Goal: Task Accomplishment & Management: Use online tool/utility

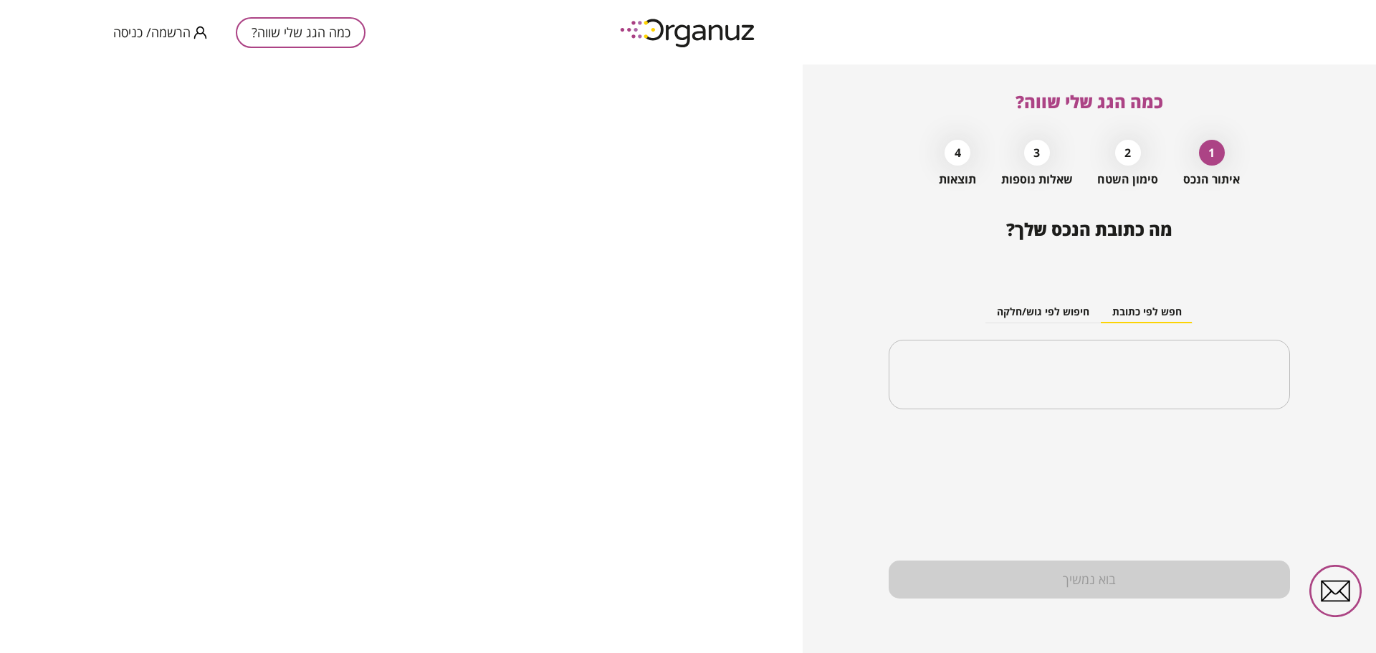
click at [1126, 145] on div "2" at bounding box center [1128, 153] width 26 height 26
click at [1103, 354] on div "​" at bounding box center [1088, 375] width 401 height 70
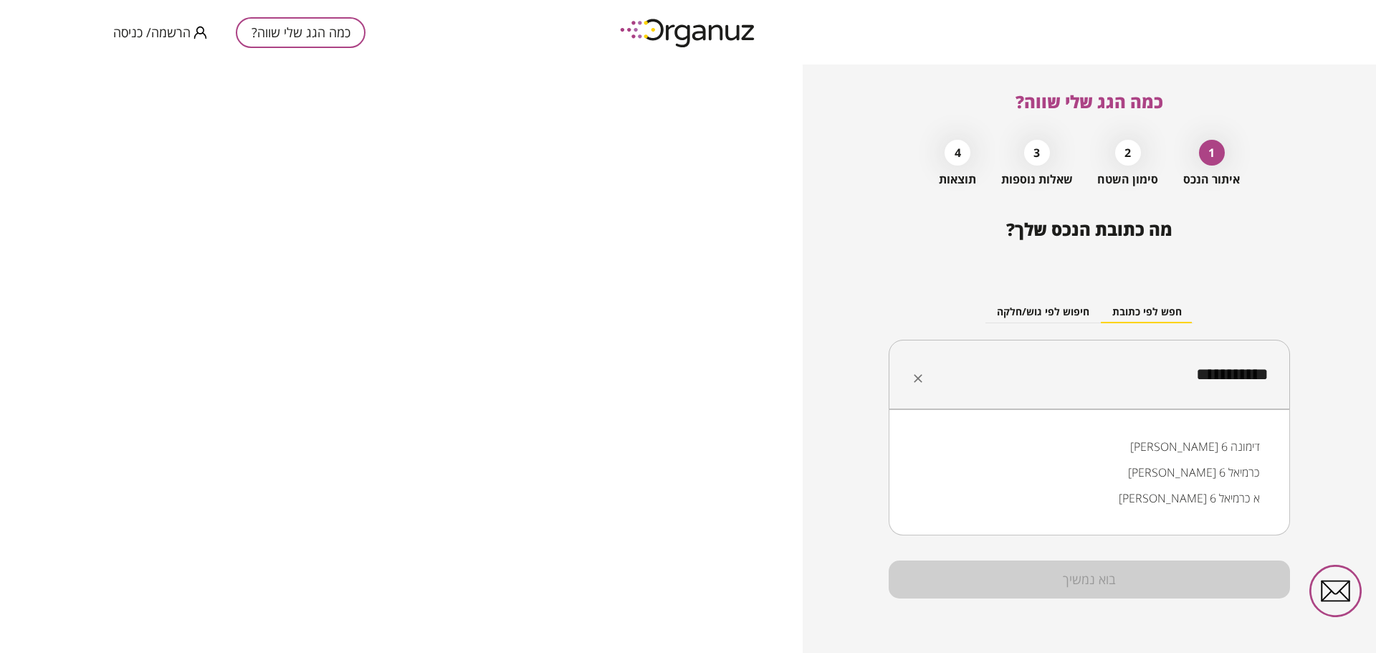
click at [1165, 466] on li "[PERSON_NAME] 6 כרמיאל" at bounding box center [1089, 472] width 364 height 26
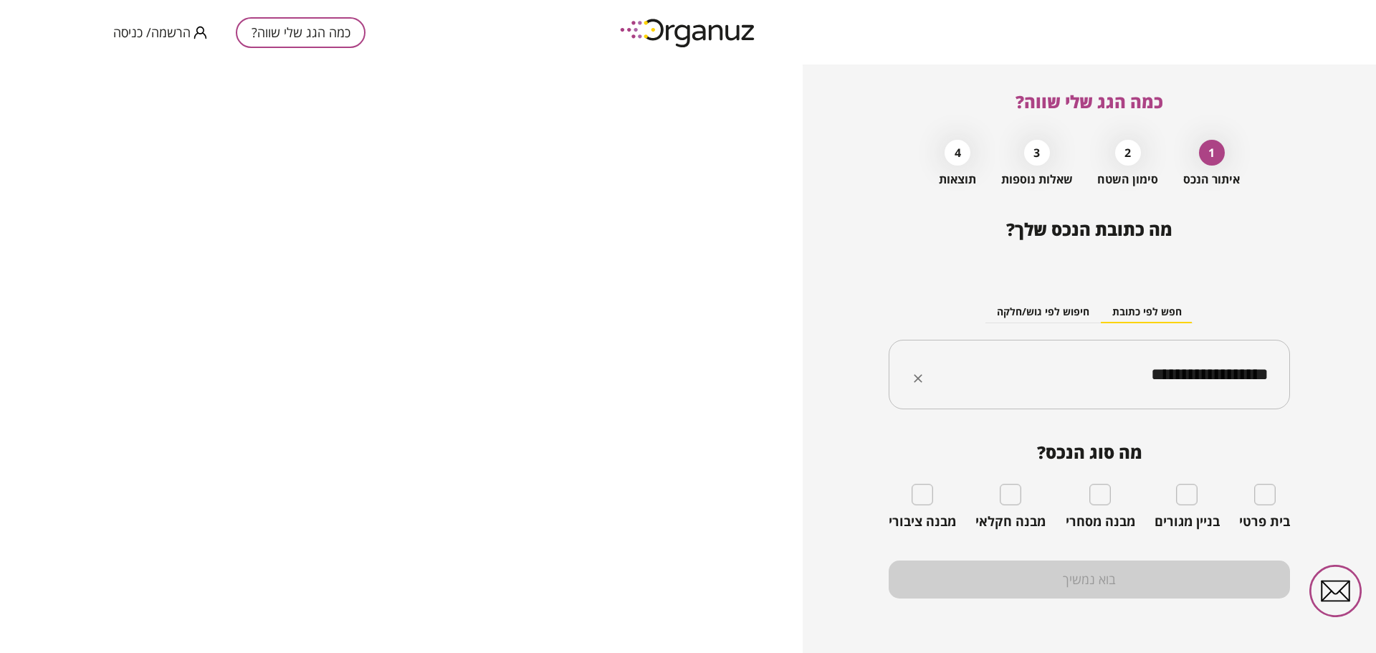
type input "**********"
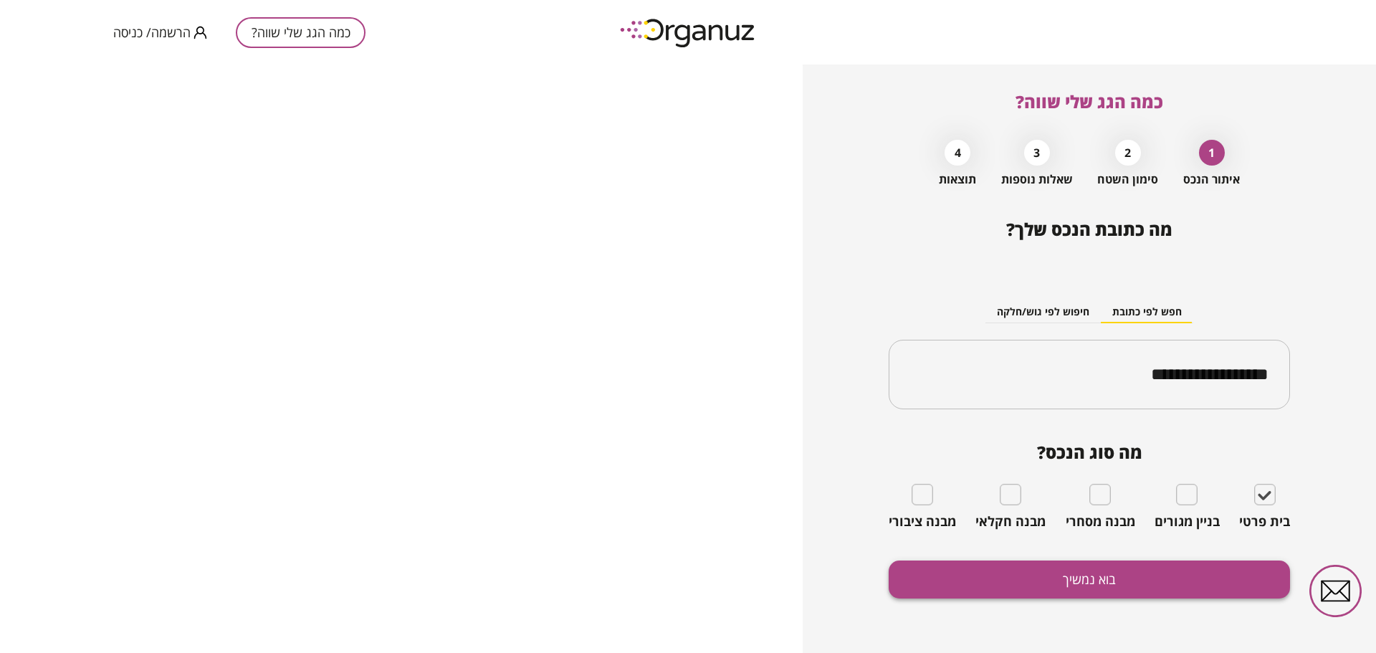
click at [1216, 585] on button "בוא נמשיך" at bounding box center [1088, 579] width 401 height 38
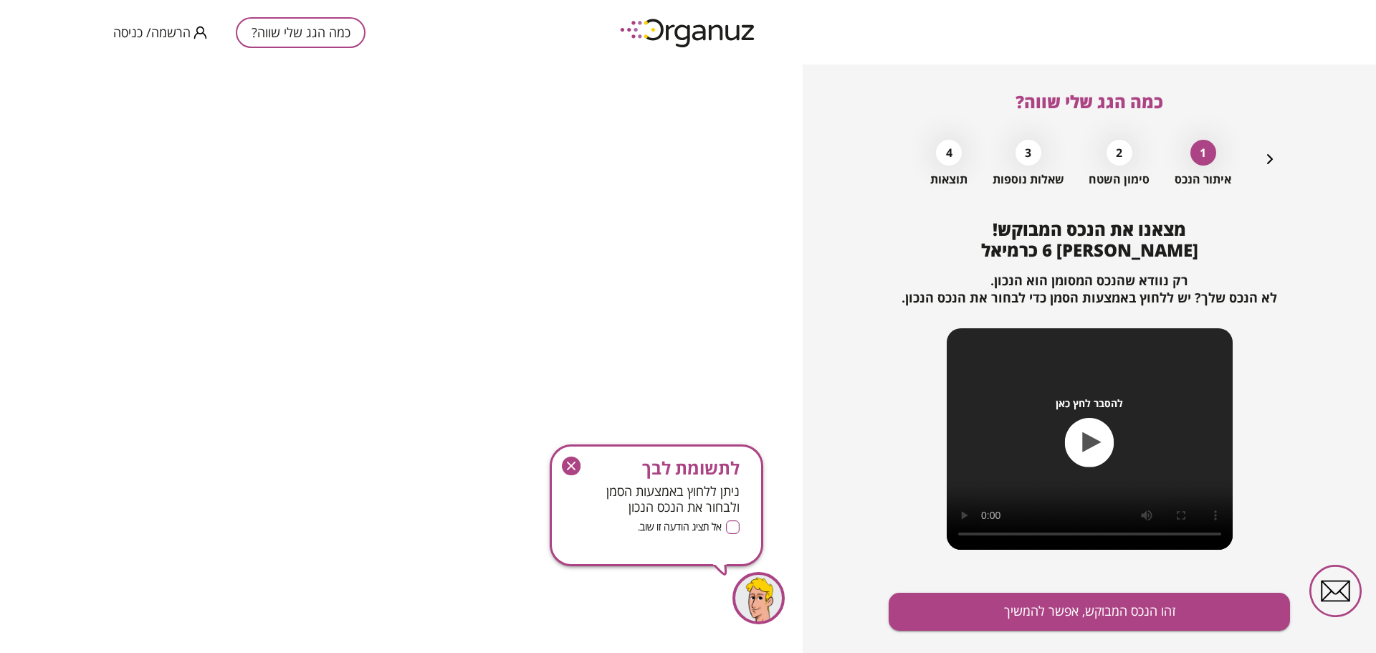
click at [572, 465] on icon "button" at bounding box center [571, 465] width 9 height 9
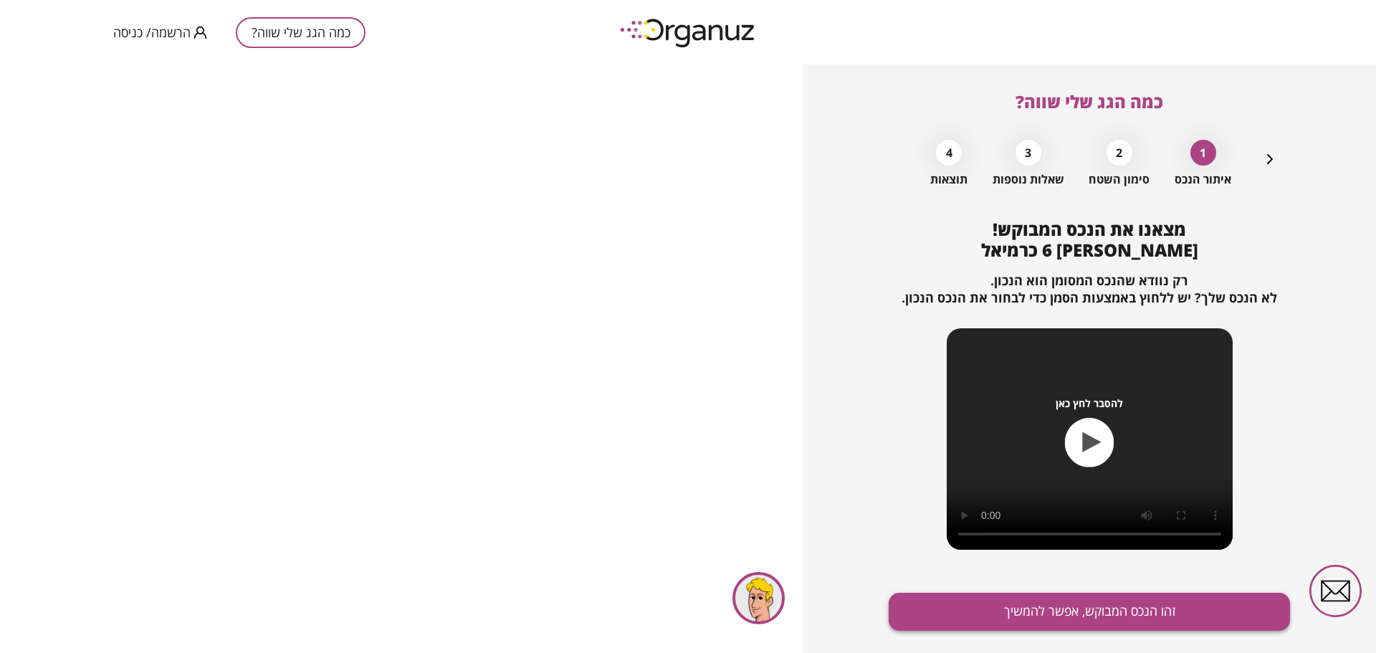
scroll to position [32, 0]
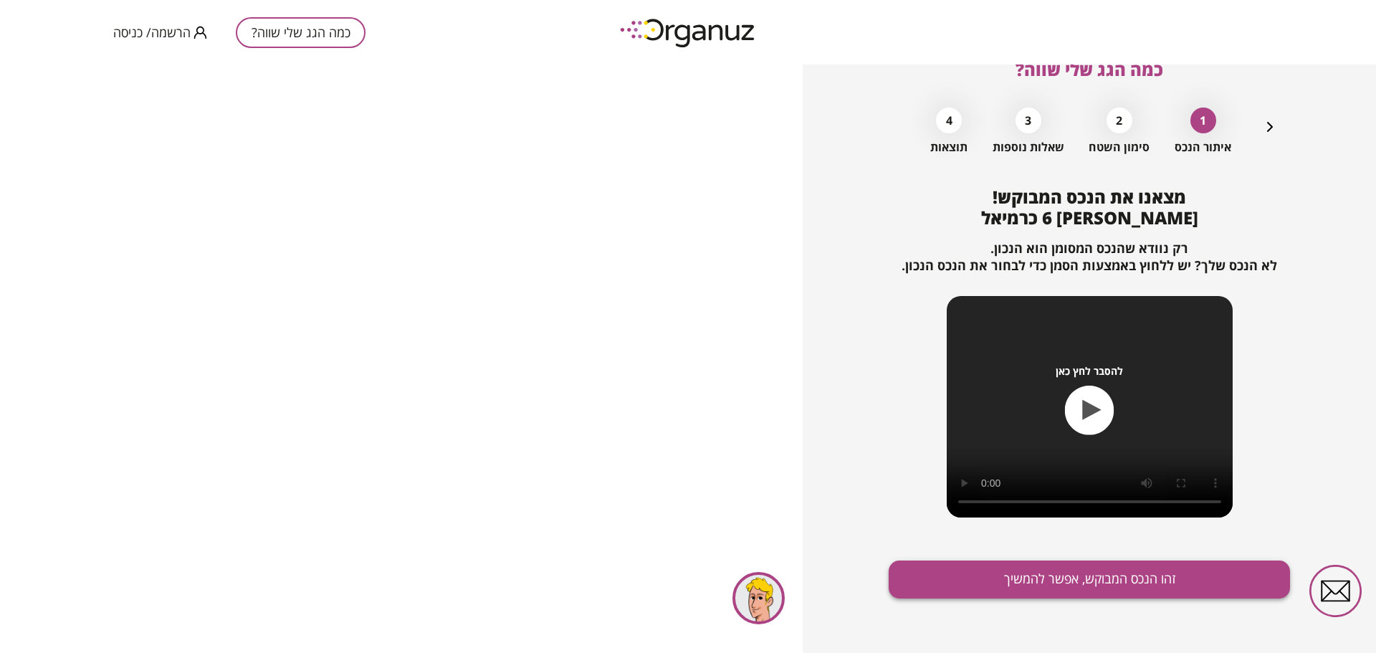
click at [1174, 580] on button "זהו הנכס המבוקש, אפשר להמשיך" at bounding box center [1088, 579] width 401 height 38
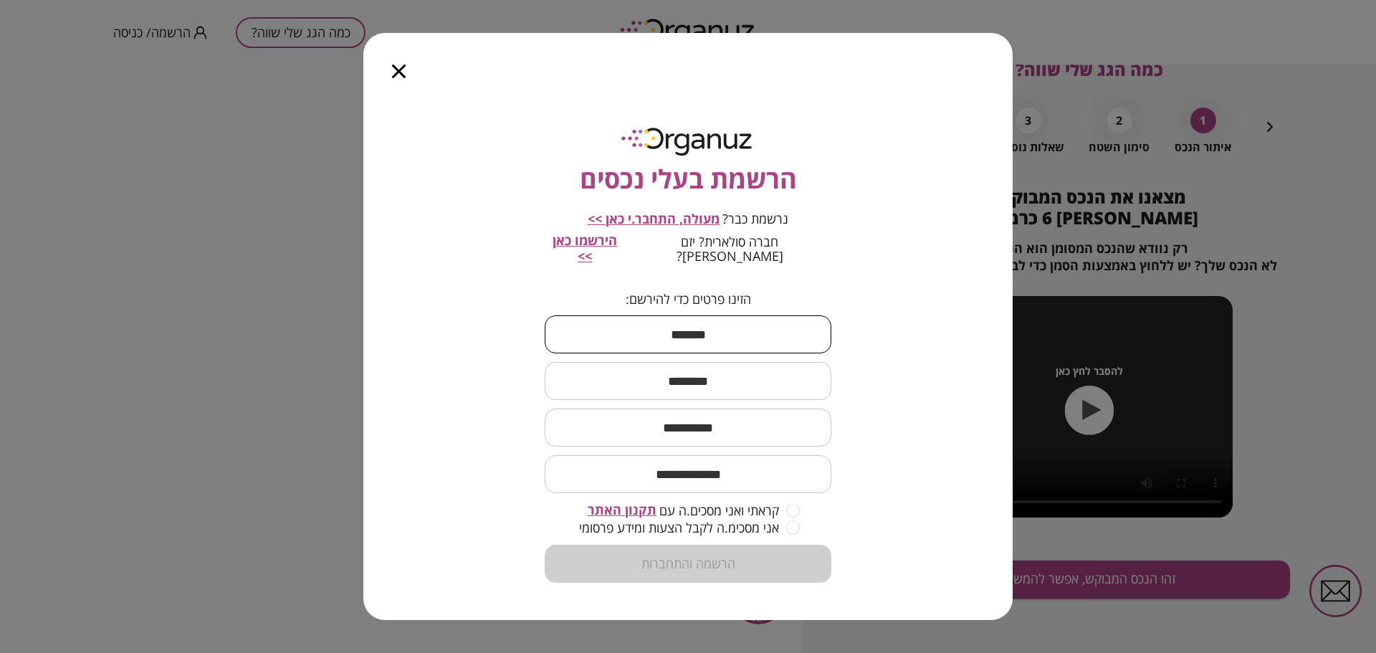
click at [709, 332] on input "text" at bounding box center [688, 334] width 287 height 42
type input "*****"
type input "*******"
type input "**********"
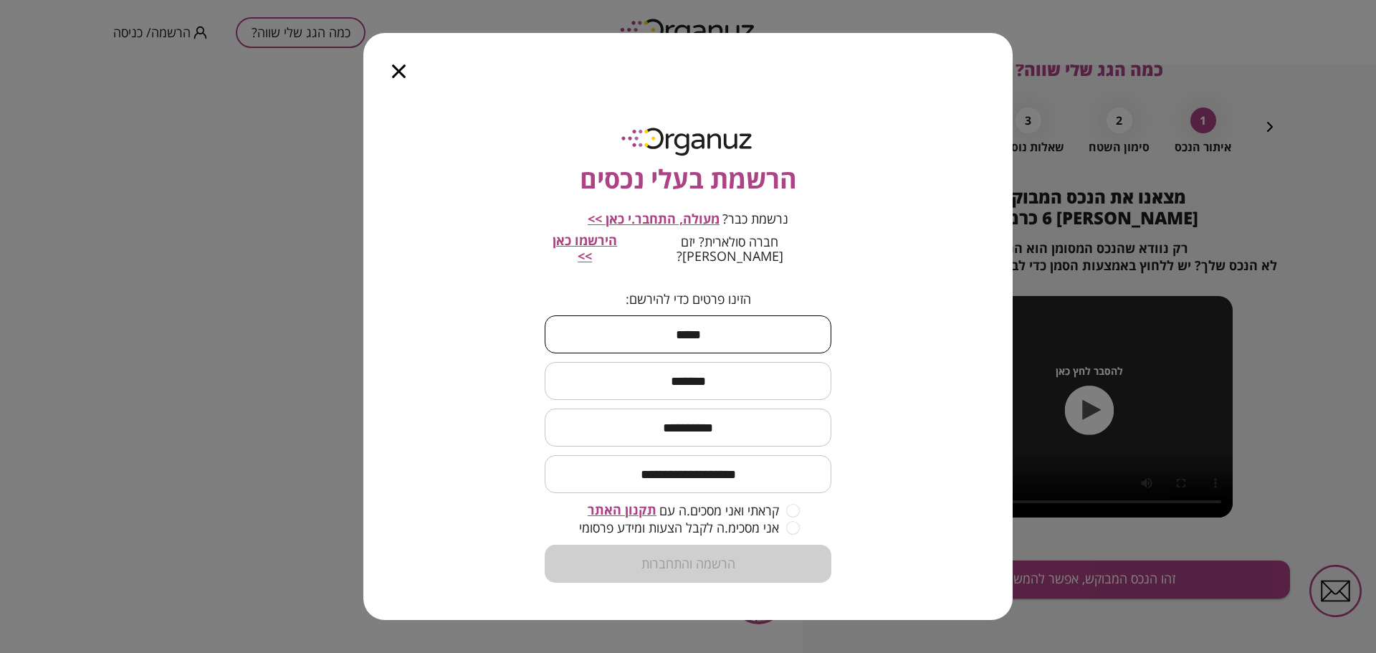
click at [726, 507] on span "קראתי ואני מסכים.ה עם" at bounding box center [719, 510] width 120 height 14
click at [736, 520] on span "אני מסכימ.ה לקבל הצעות ומידע פרסומי" at bounding box center [679, 527] width 200 height 14
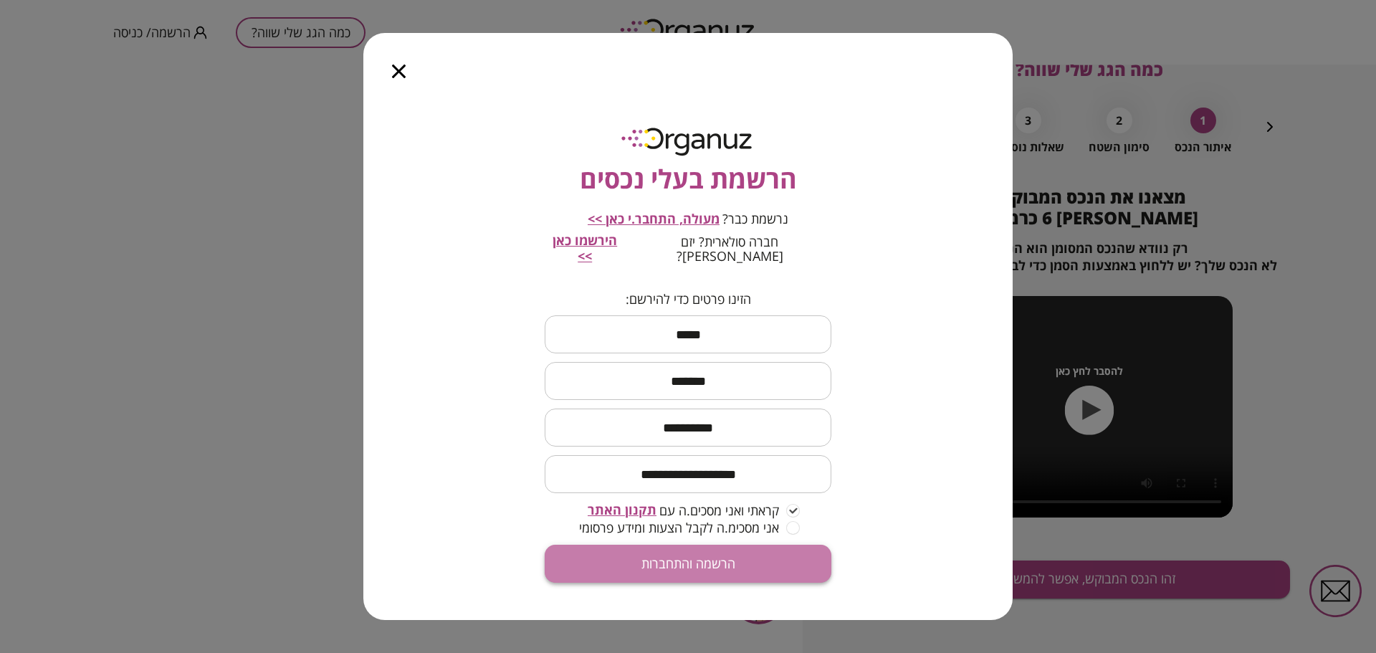
click at [766, 560] on button "הרשמה והתחברות" at bounding box center [688, 564] width 287 height 38
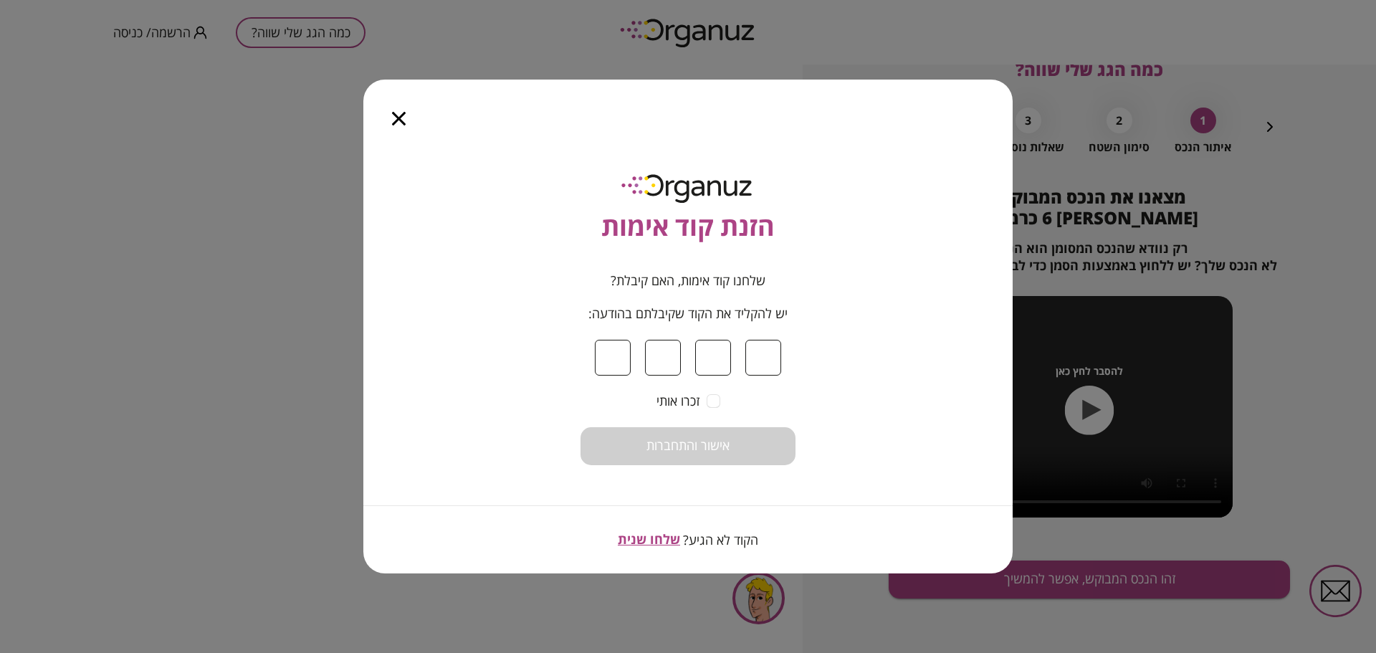
type input "*"
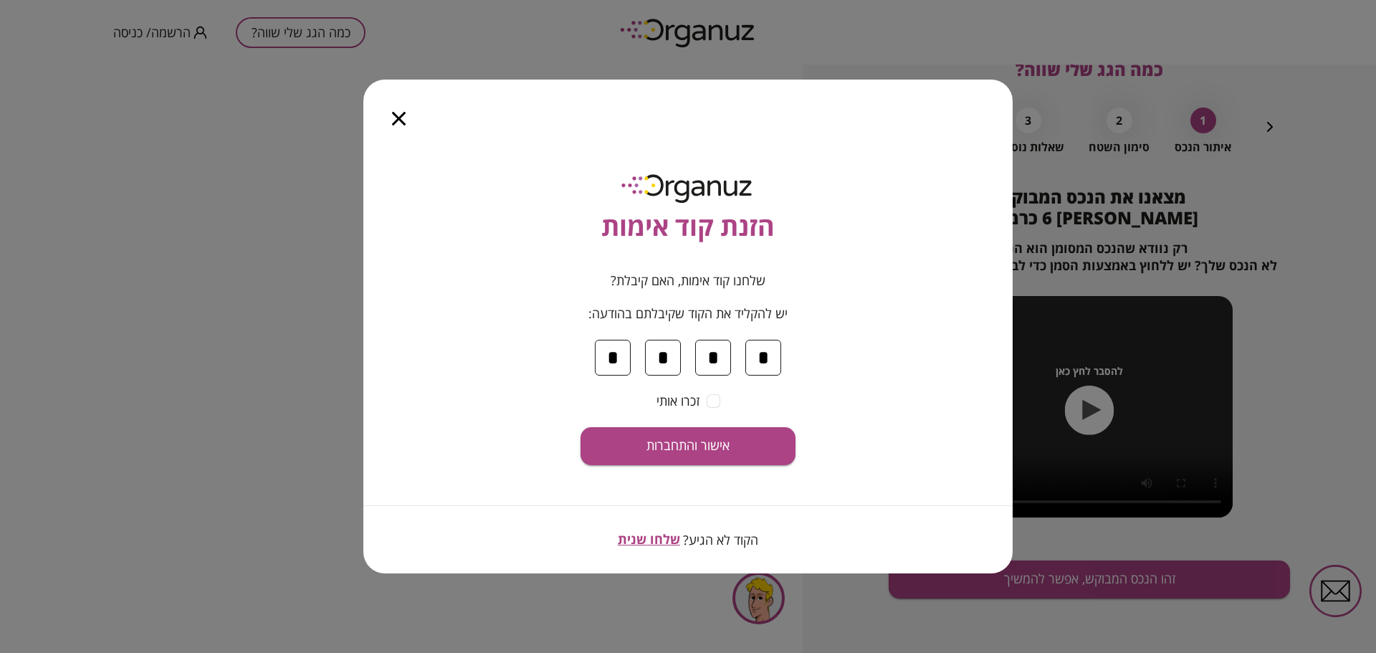
type input "*"
click at [752, 445] on button "אישור והתחברות" at bounding box center [687, 446] width 215 height 38
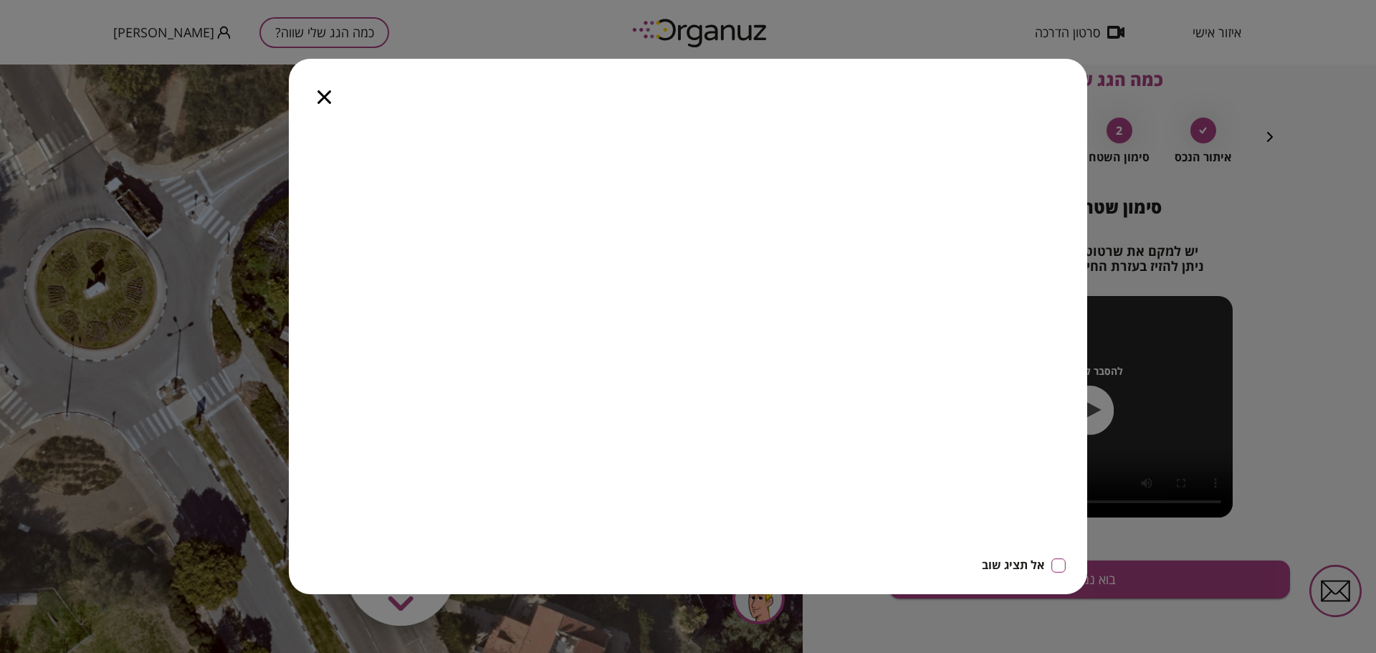
click at [322, 95] on icon "button" at bounding box center [324, 97] width 14 height 14
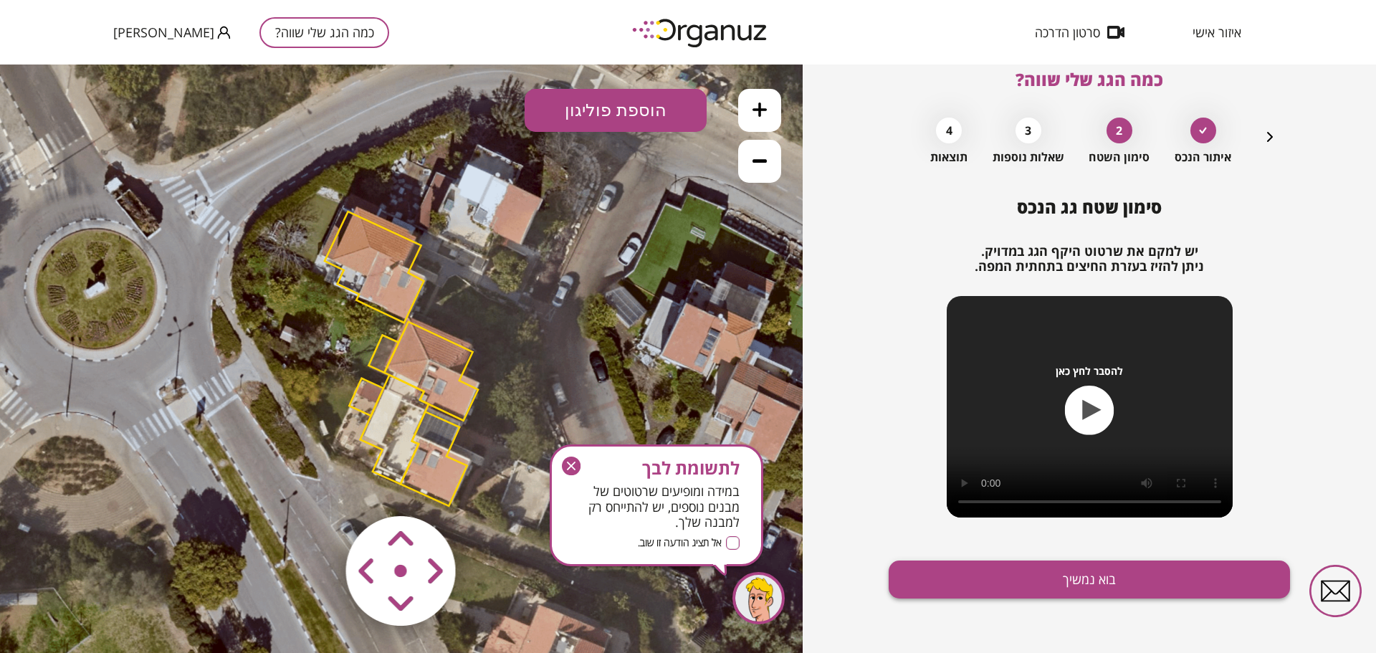
click at [971, 565] on button "בוא נמשיך" at bounding box center [1088, 579] width 401 height 38
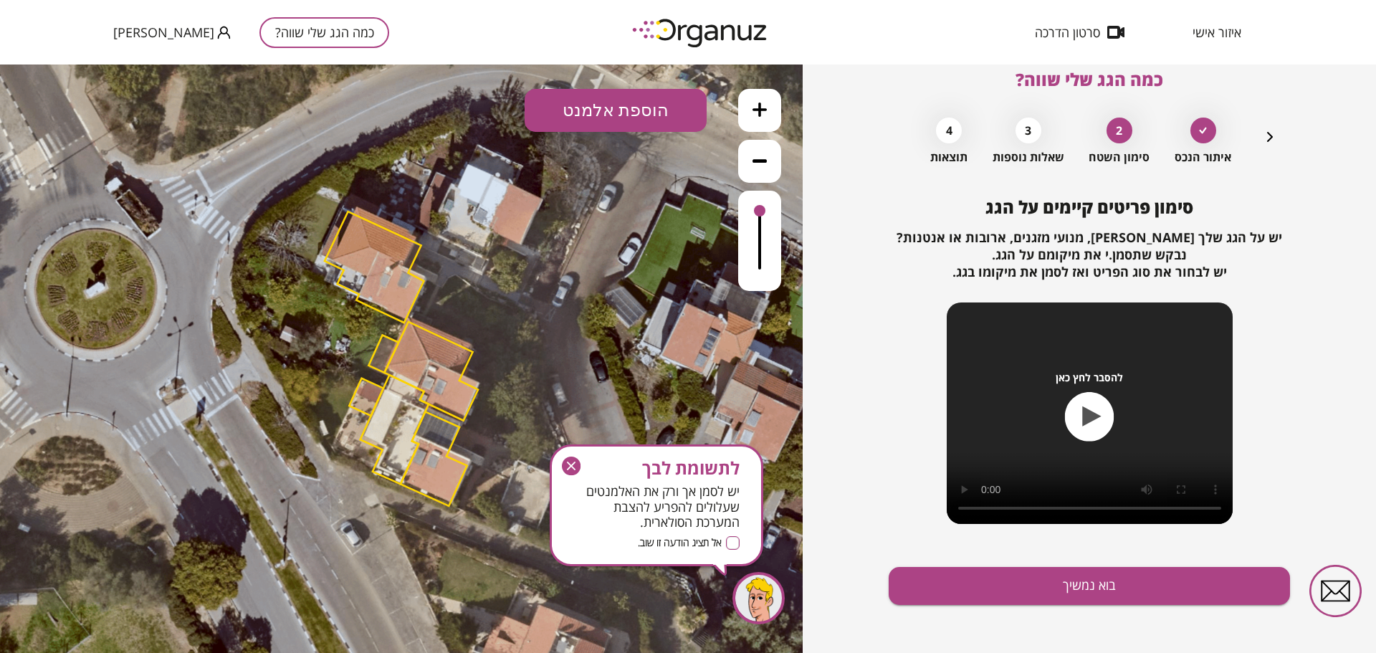
click at [762, 115] on icon at bounding box center [759, 109] width 14 height 14
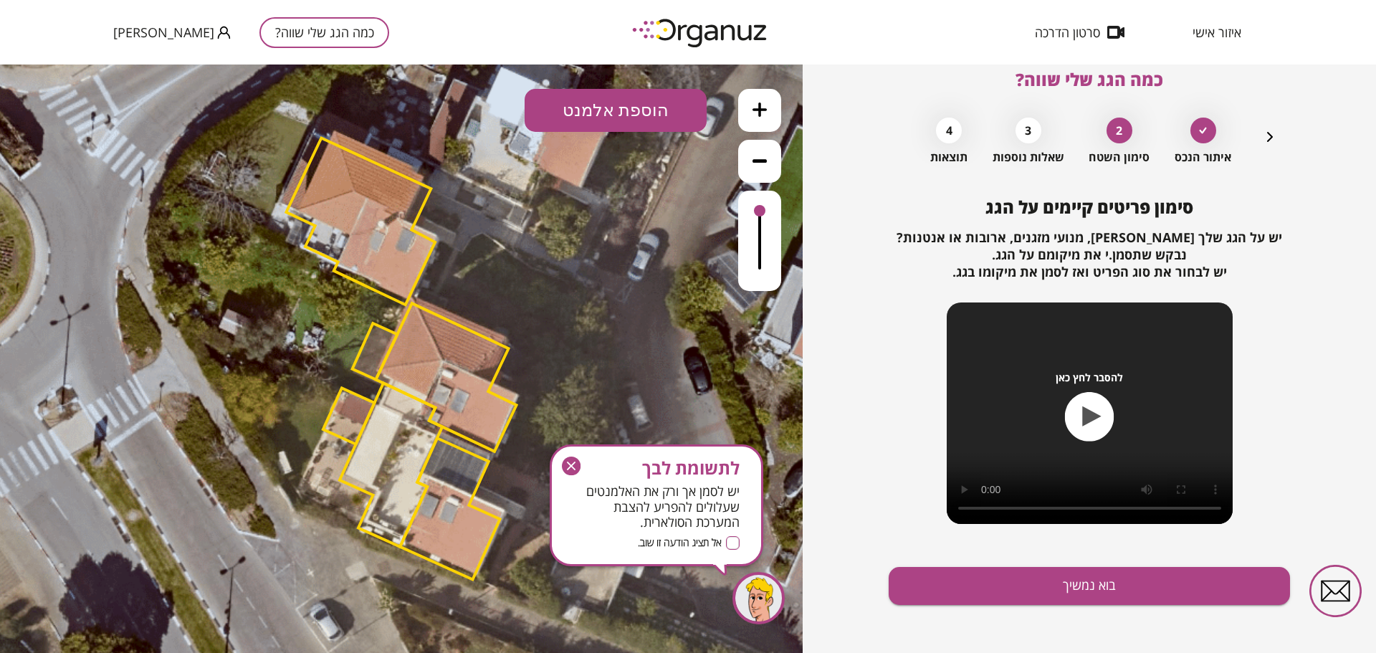
click at [762, 115] on icon at bounding box center [759, 109] width 14 height 14
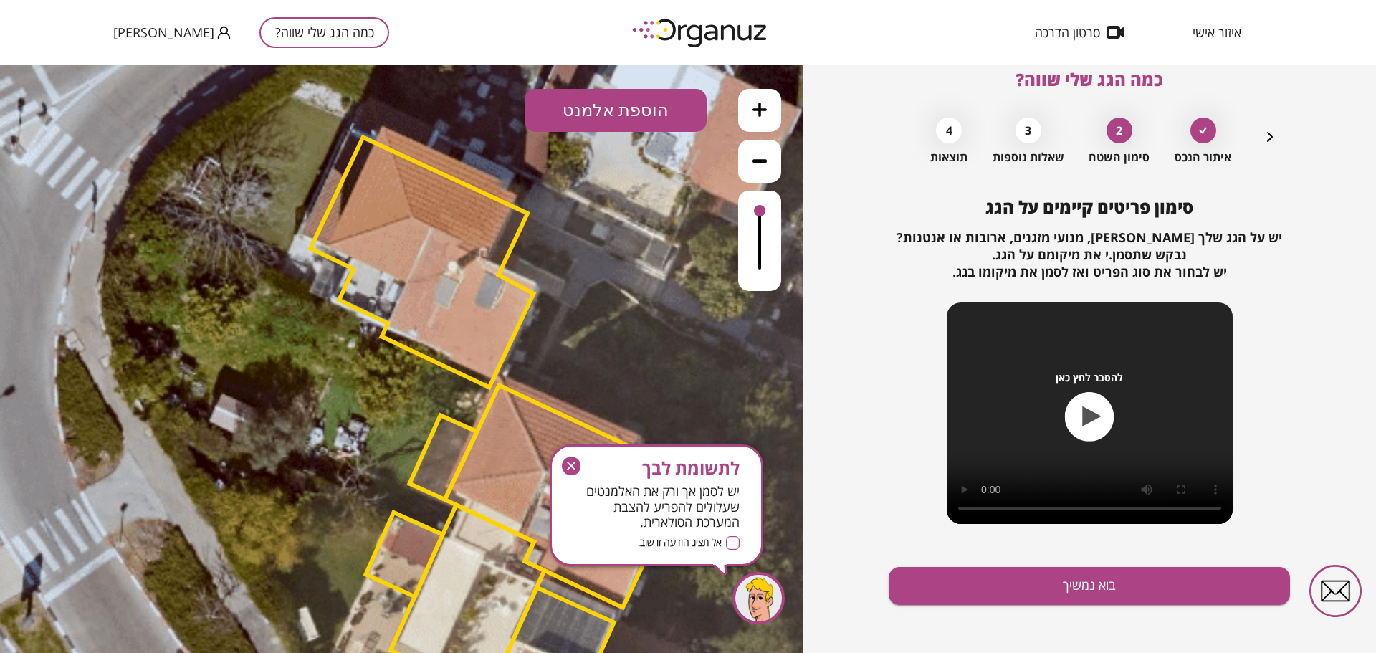
drag, startPoint x: 532, startPoint y: 237, endPoint x: 630, endPoint y: 375, distance: 169.6
click at [630, 375] on icon at bounding box center [480, 465] width 2031 height 2031
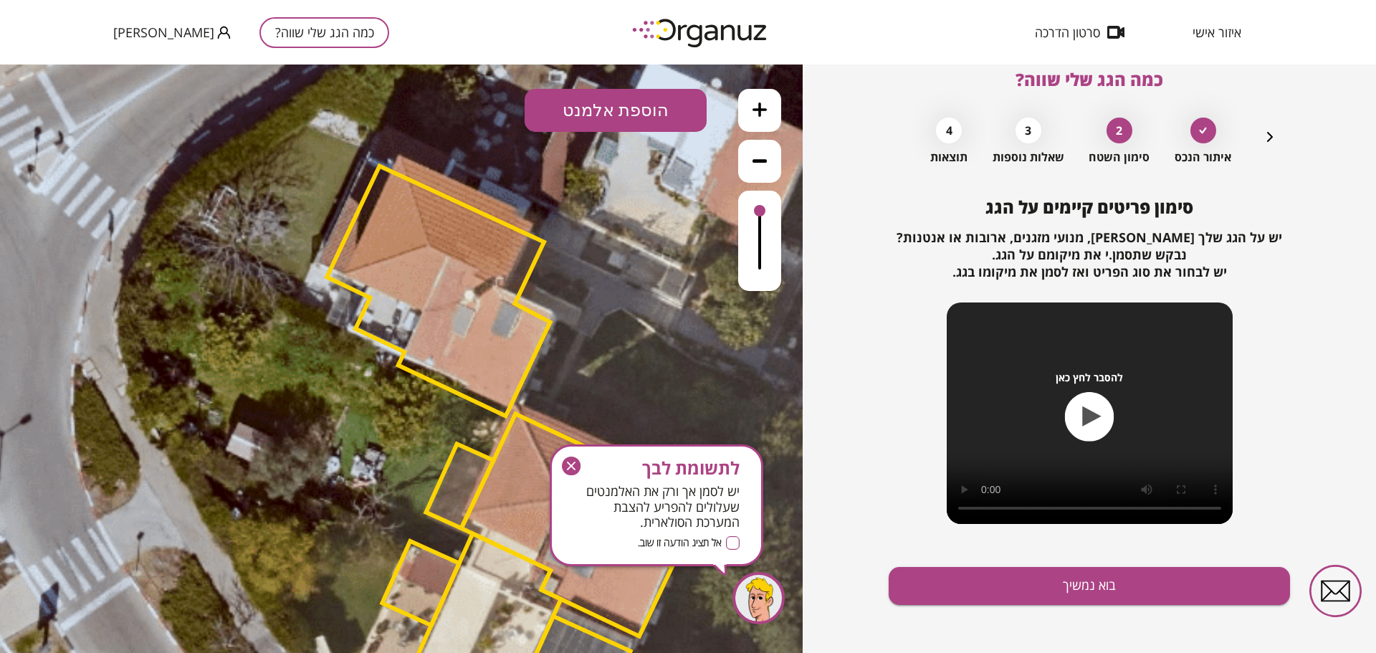
click at [752, 100] on button at bounding box center [759, 110] width 43 height 43
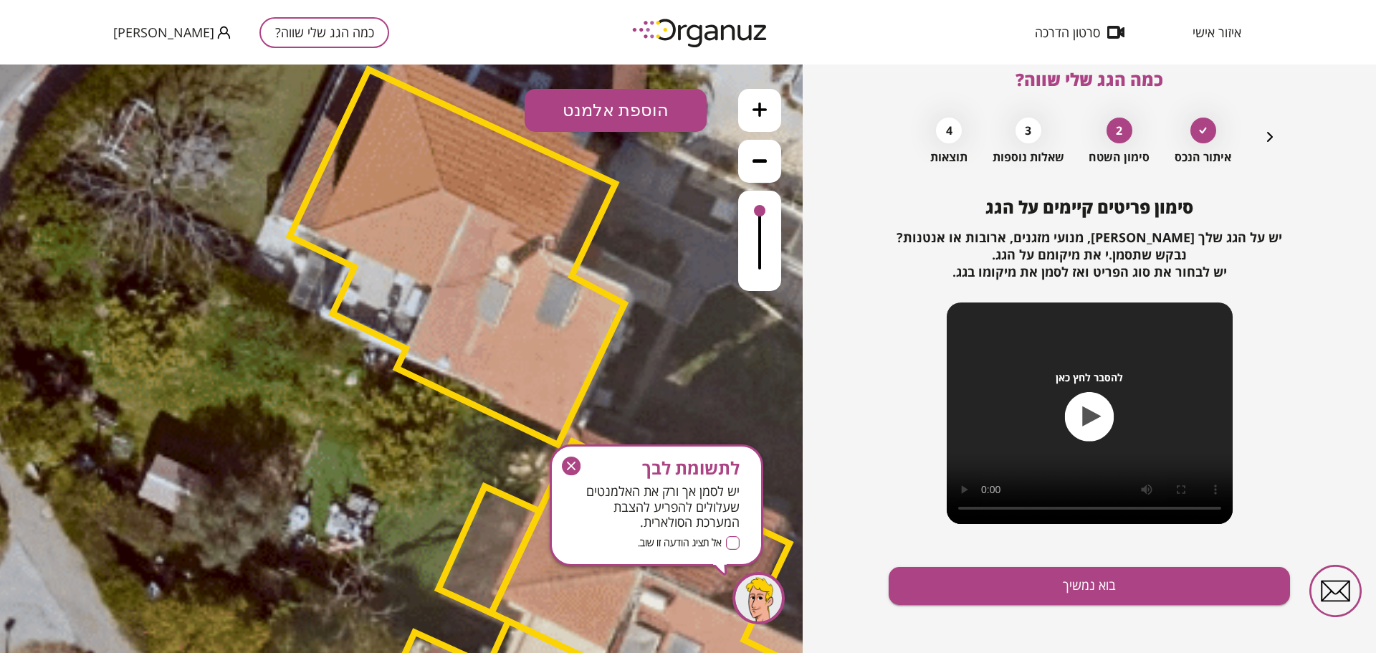
click at [752, 100] on button at bounding box center [759, 110] width 43 height 43
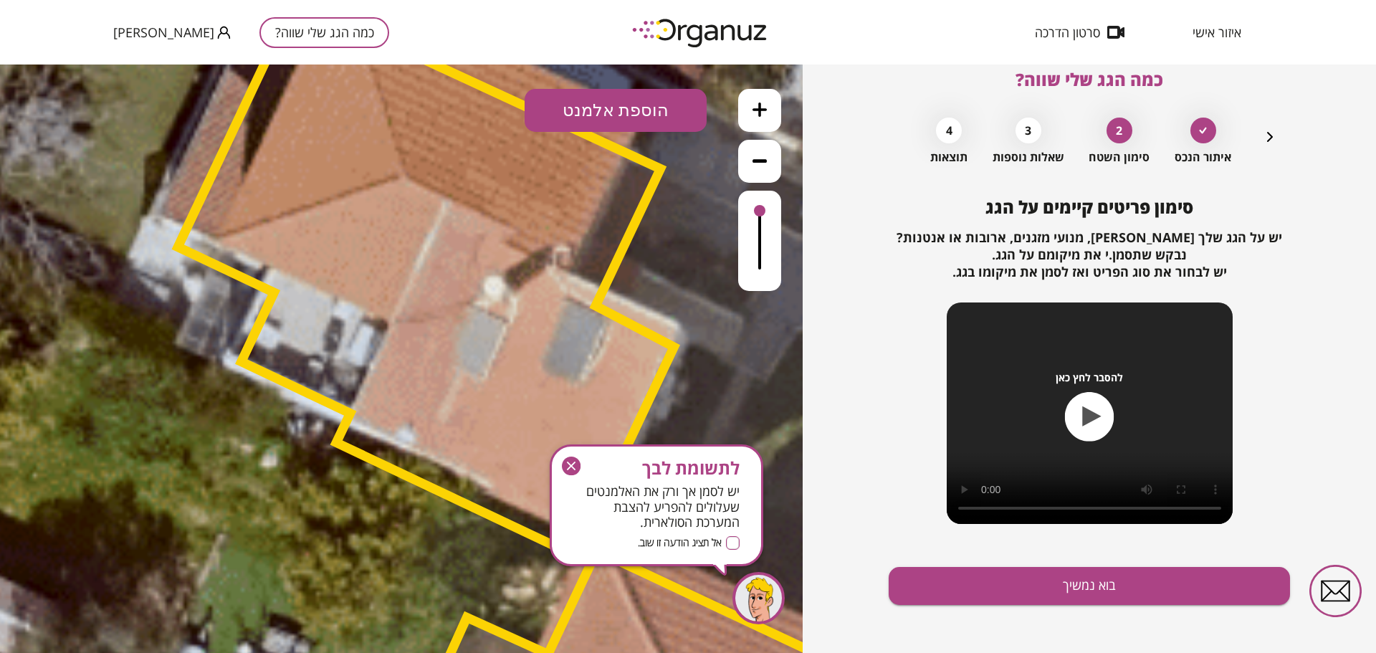
drag, startPoint x: 628, startPoint y: 209, endPoint x: 567, endPoint y: 281, distance: 94.6
click at [567, 281] on polygon at bounding box center [426, 277] width 496 height 555
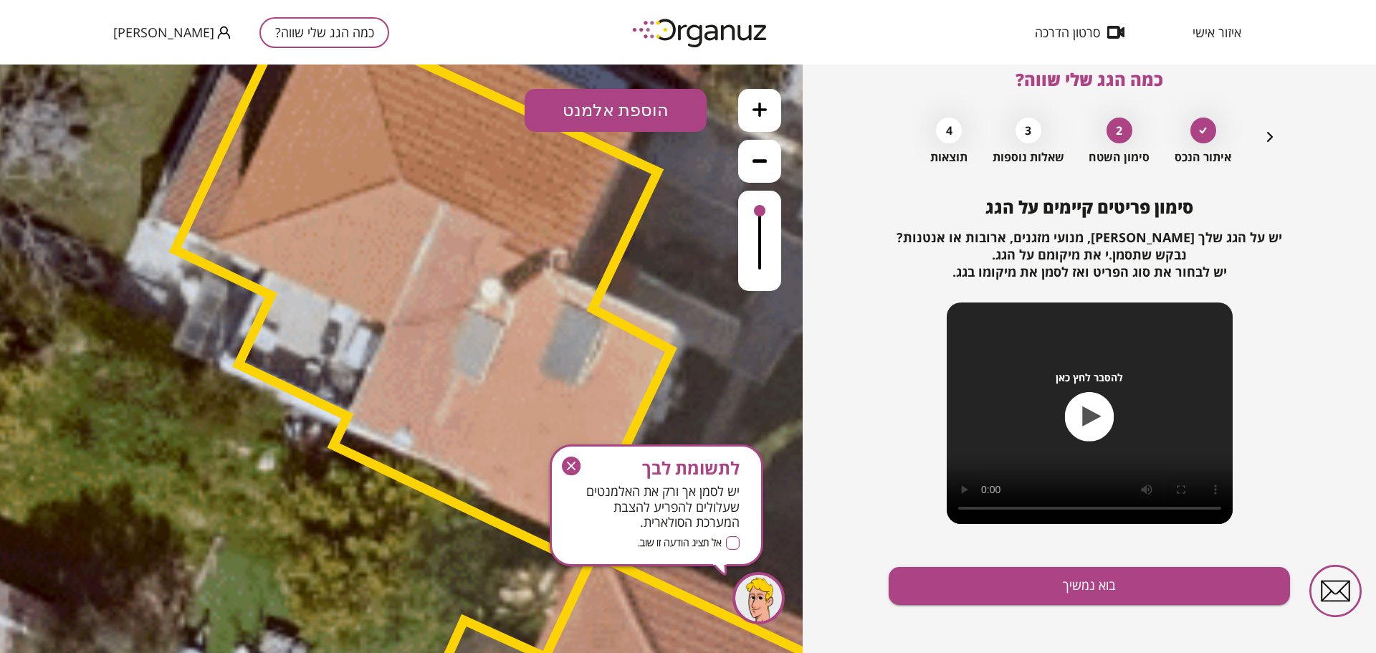
click at [613, 114] on button "הוספת אלמנט" at bounding box center [615, 110] width 182 height 43
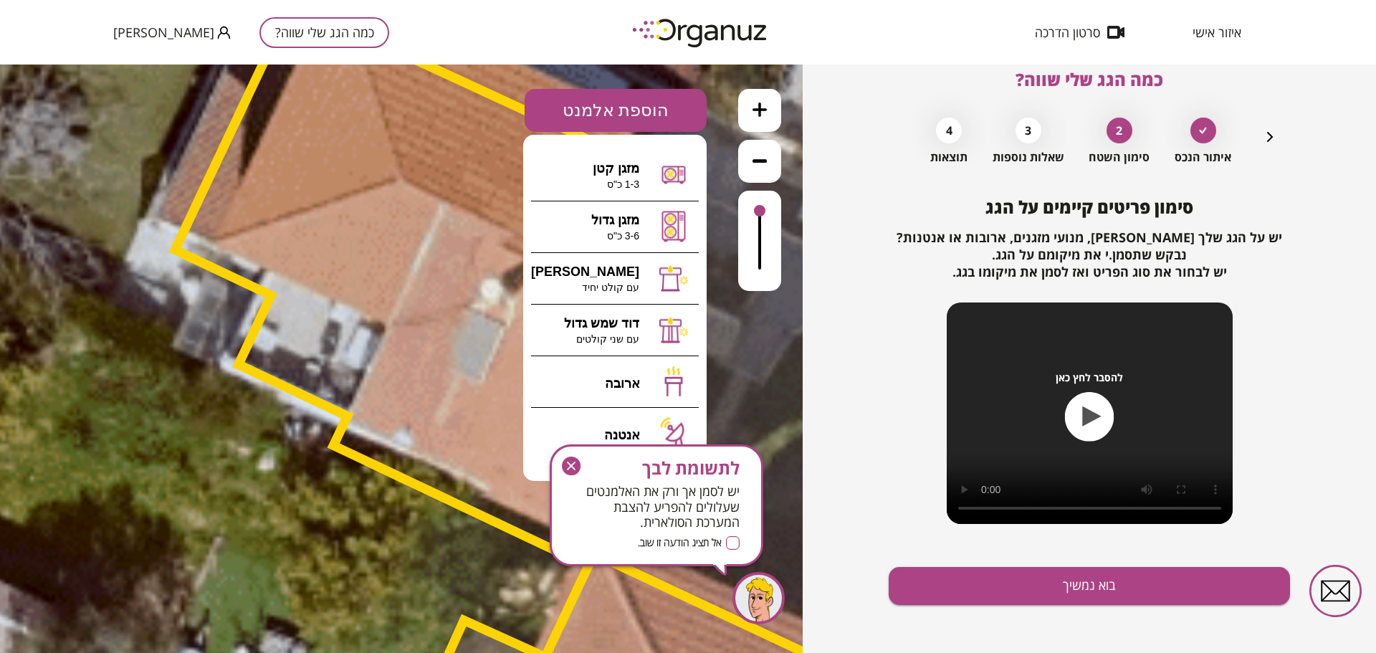
click at [572, 471] on icon "button" at bounding box center [571, 465] width 19 height 19
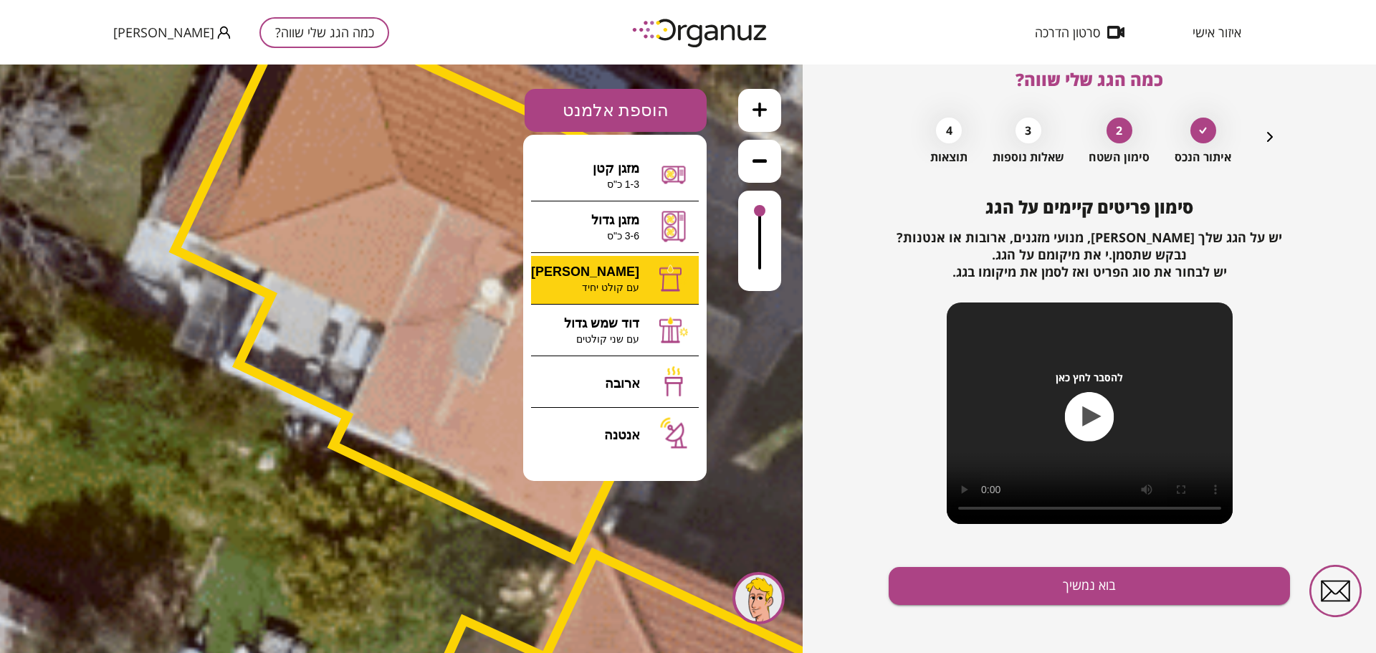
click at [605, 292] on div ".st0 { fill: #FFFFFF; } 10" at bounding box center [401, 358] width 802 height 588
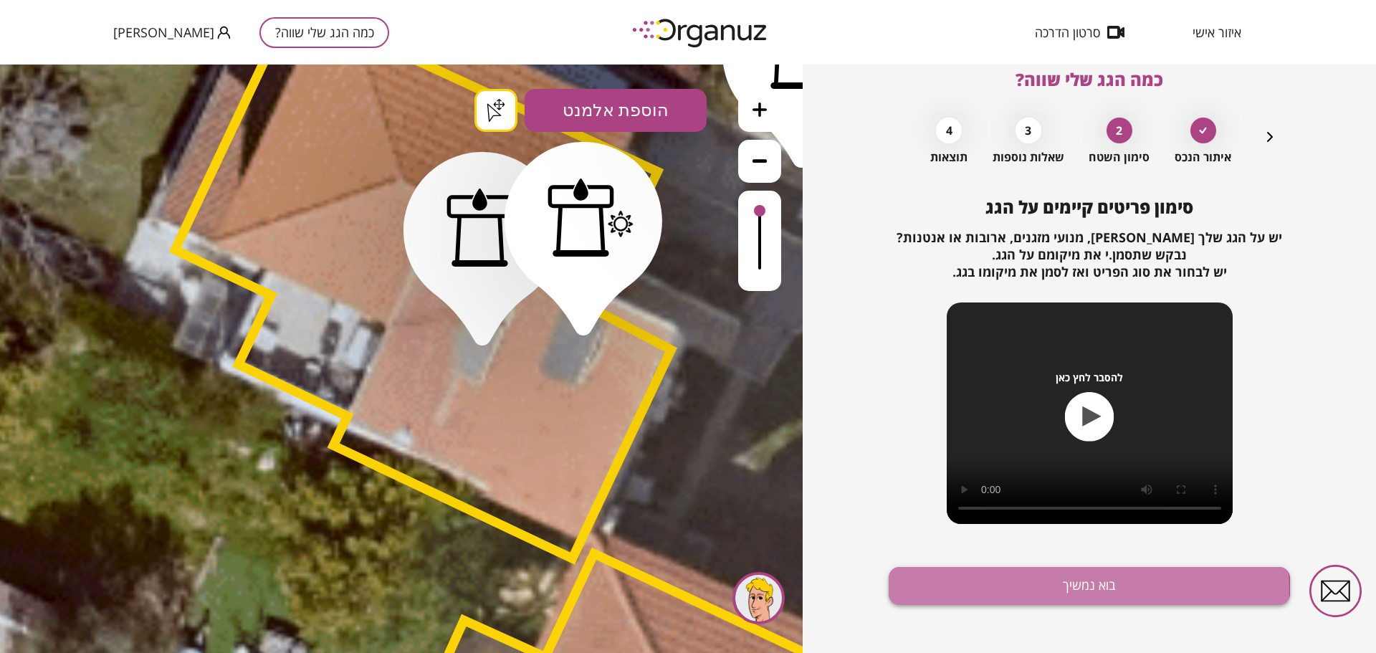
click at [974, 591] on button "בוא נמשיך" at bounding box center [1088, 586] width 401 height 38
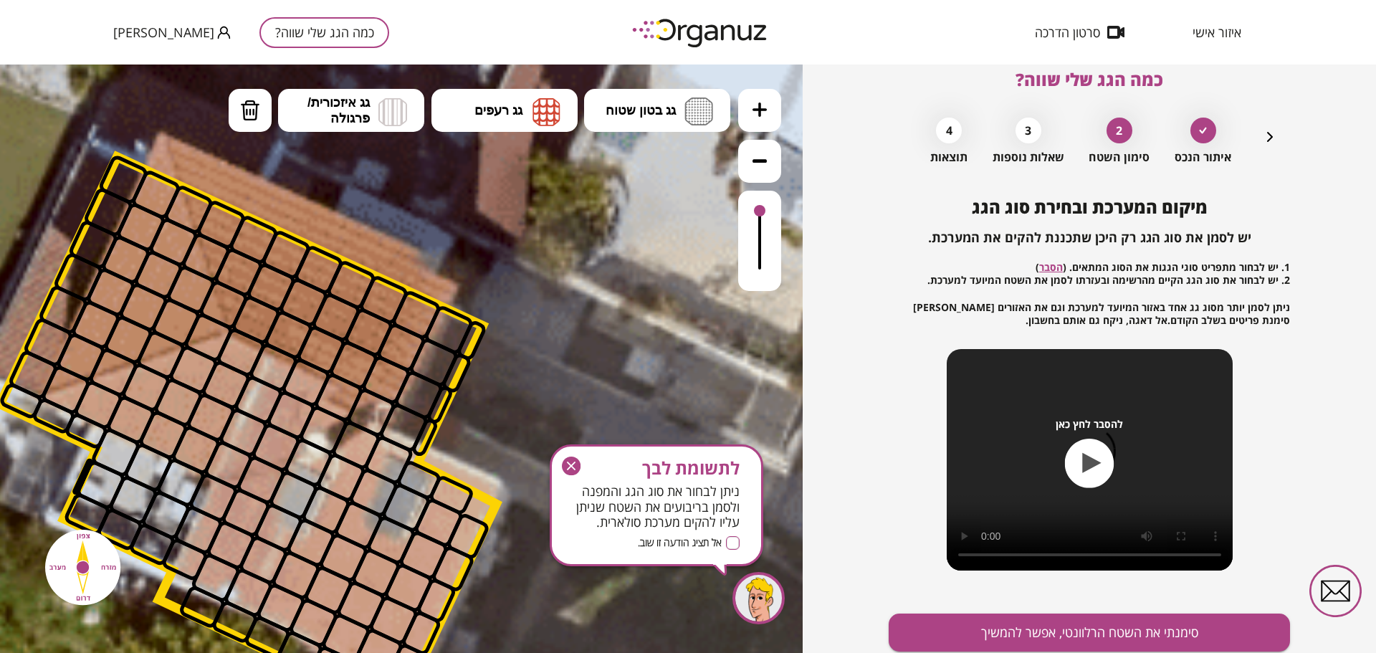
drag, startPoint x: 690, startPoint y: 262, endPoint x: 514, endPoint y: 424, distance: 239.8
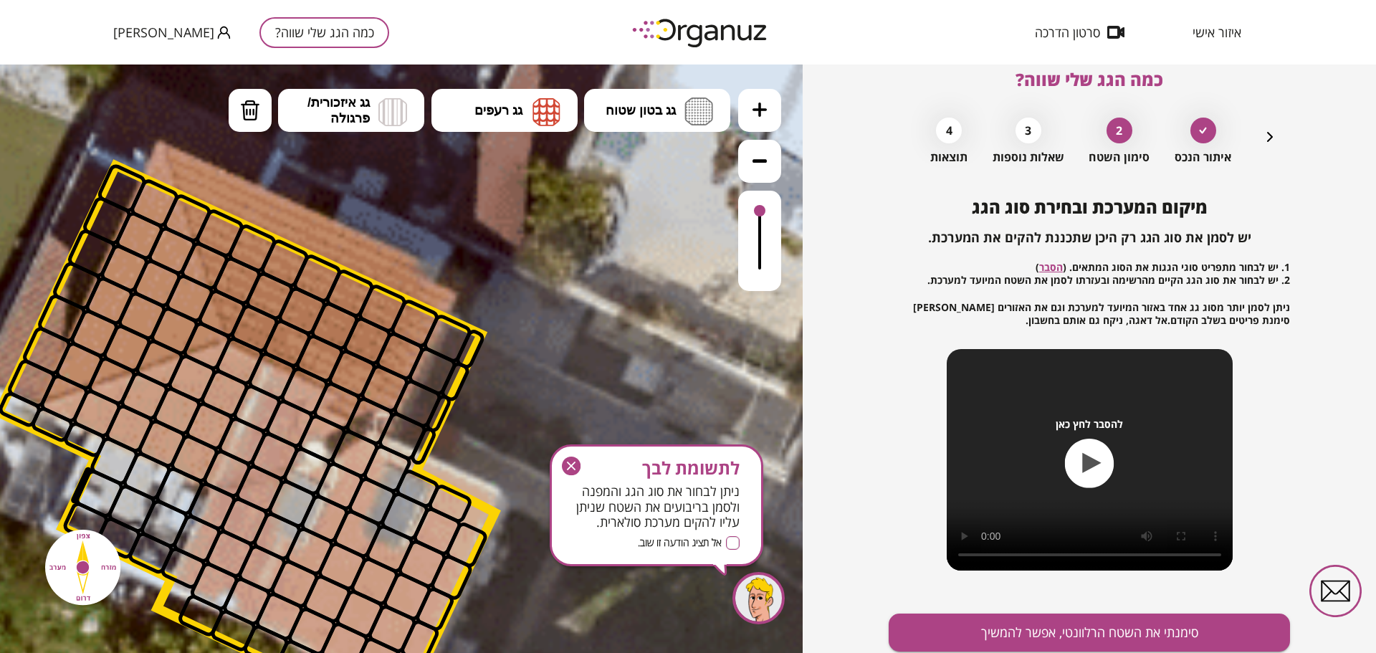
drag, startPoint x: 407, startPoint y: 299, endPoint x: 421, endPoint y: 280, distance: 23.5
drag, startPoint x: 526, startPoint y: 396, endPoint x: 564, endPoint y: 346, distance: 62.9
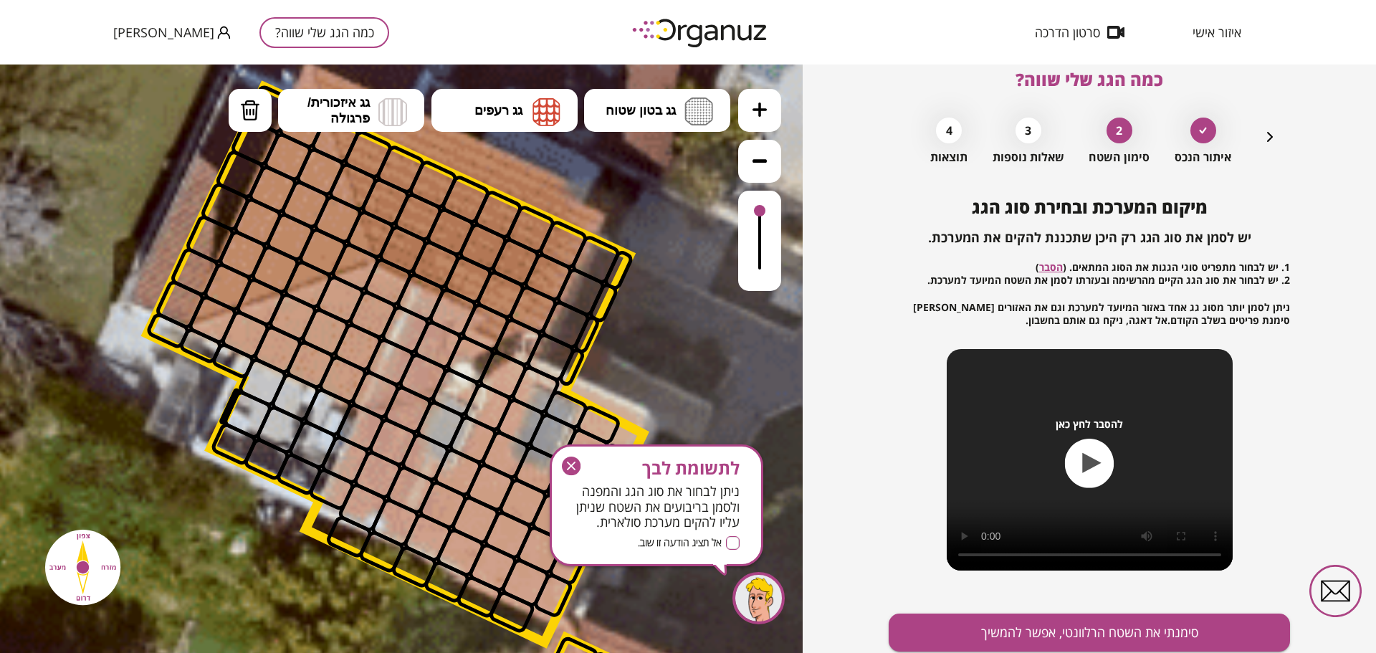
drag, startPoint x: 565, startPoint y: 345, endPoint x: 713, endPoint y: 267, distance: 168.0
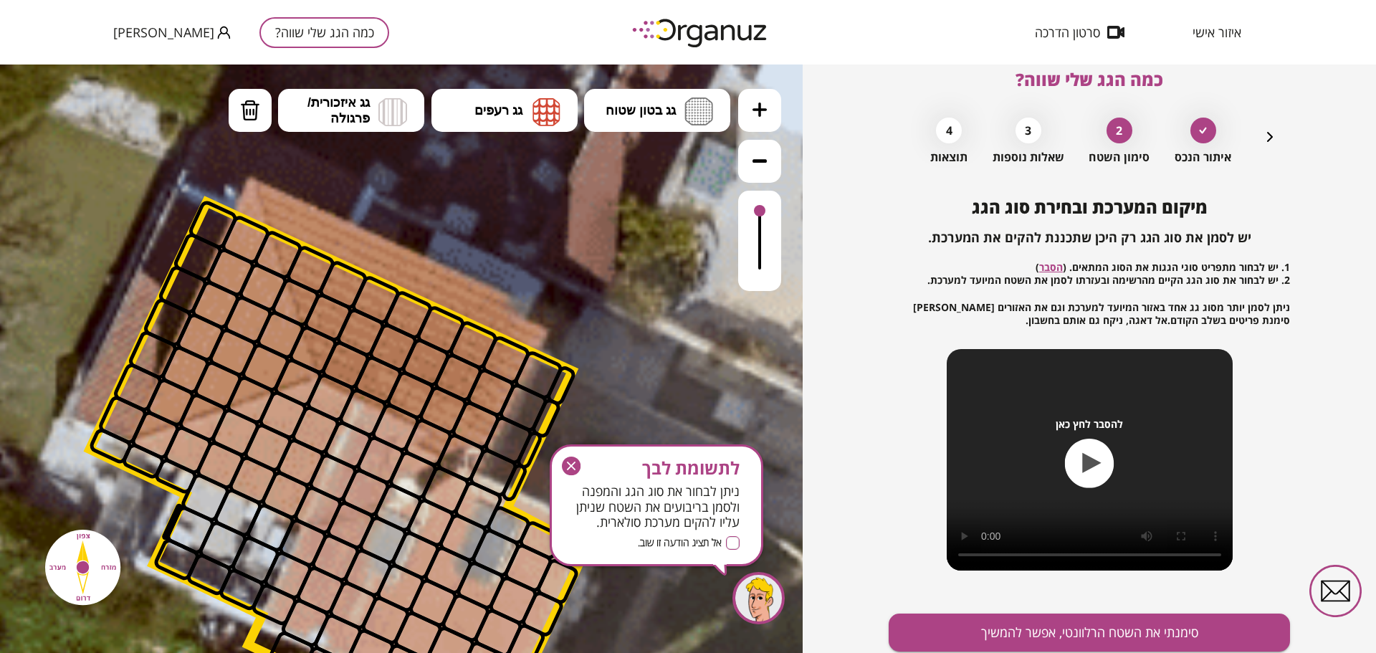
drag, startPoint x: 653, startPoint y: 266, endPoint x: 596, endPoint y: 381, distance: 128.8
drag, startPoint x: 277, startPoint y: 236, endPoint x: 305, endPoint y: 212, distance: 36.6
click at [511, 111] on span "גג רעפים" at bounding box center [498, 110] width 48 height 16
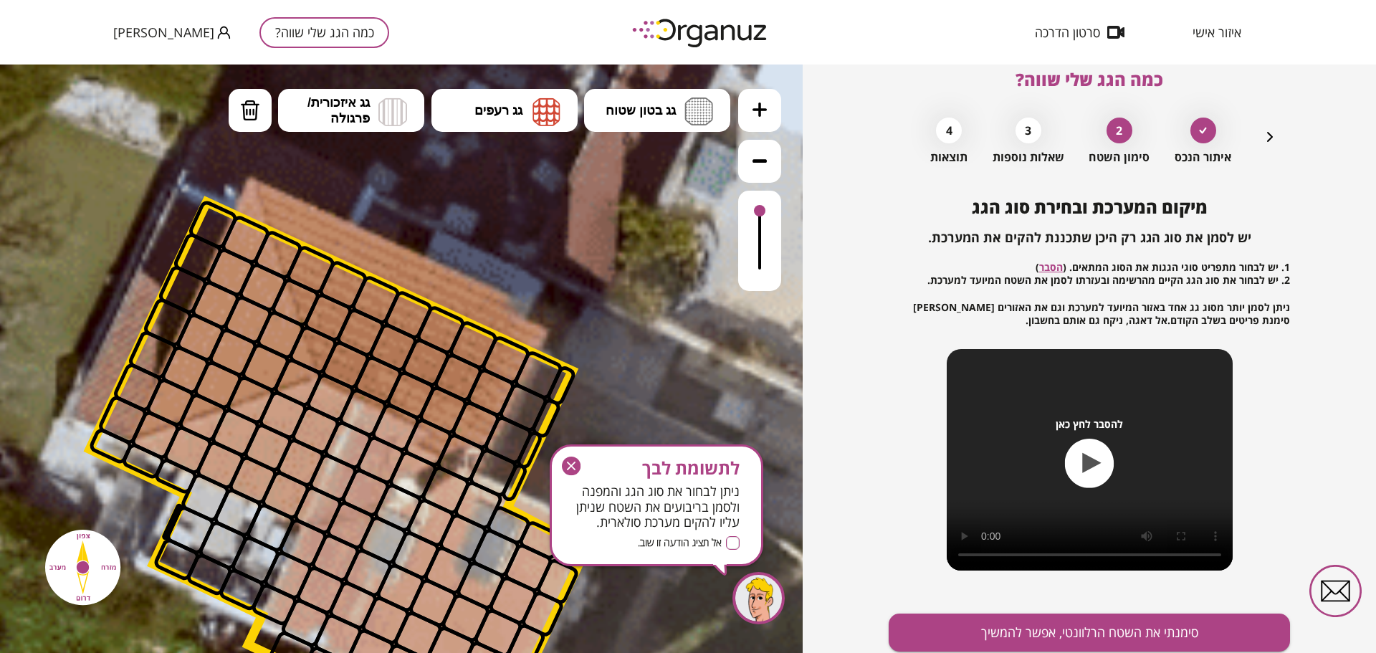
click at [495, 107] on span "גג רעפים" at bounding box center [498, 110] width 48 height 16
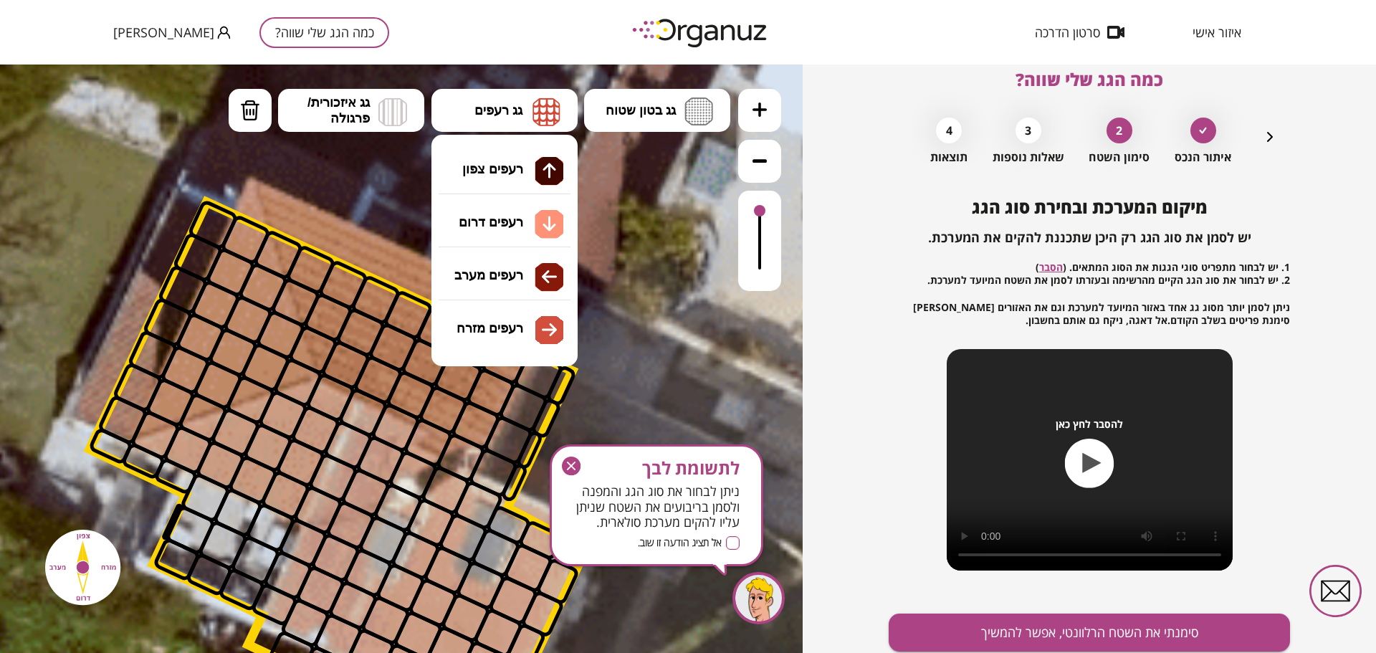
click at [770, 158] on button at bounding box center [759, 161] width 43 height 43
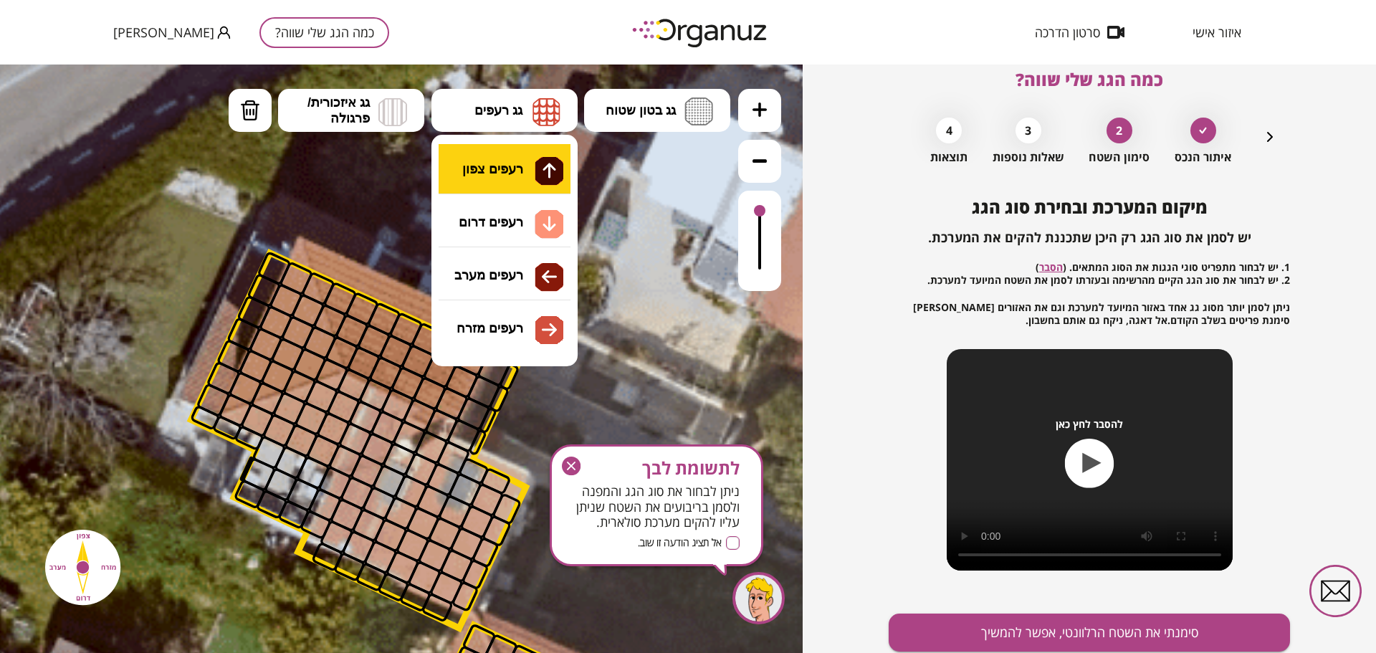
click at [522, 176] on div ".st0 { fill: #FFFFFF; } .st0 { fill: #FFFFFF; }" at bounding box center [401, 358] width 802 height 588
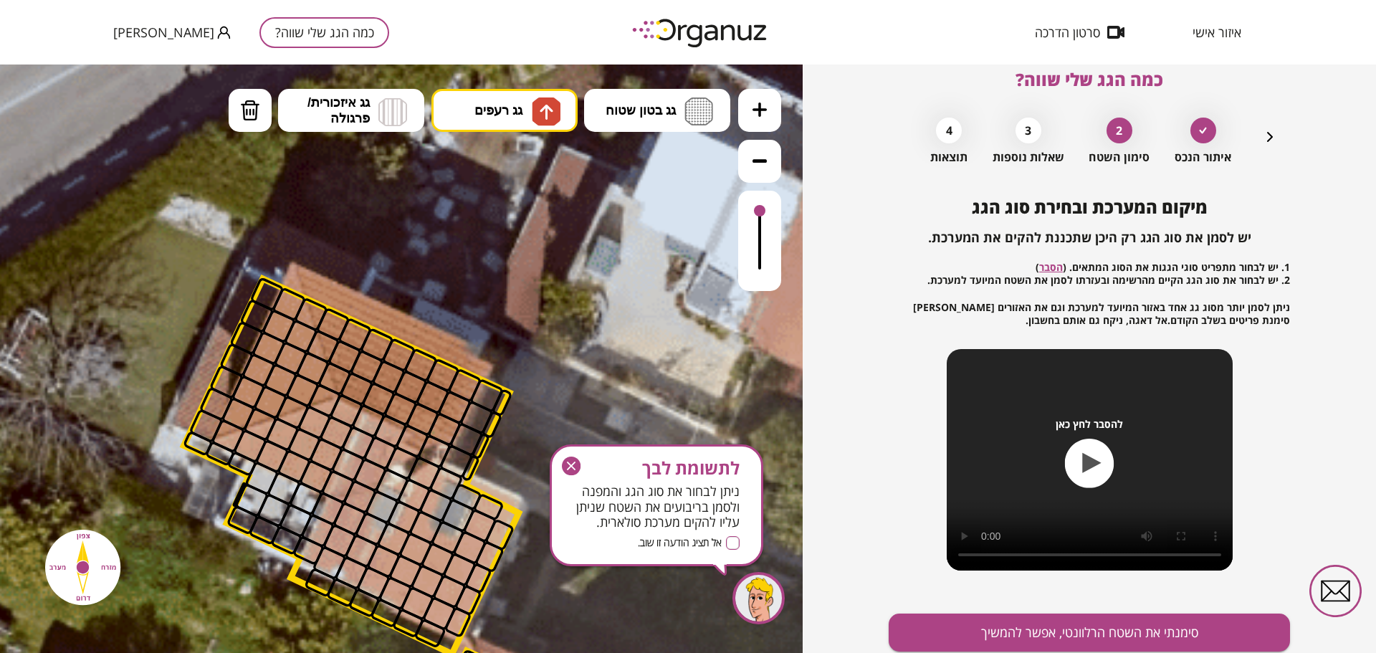
drag, startPoint x: 312, startPoint y: 244, endPoint x: 305, endPoint y: 272, distance: 29.5
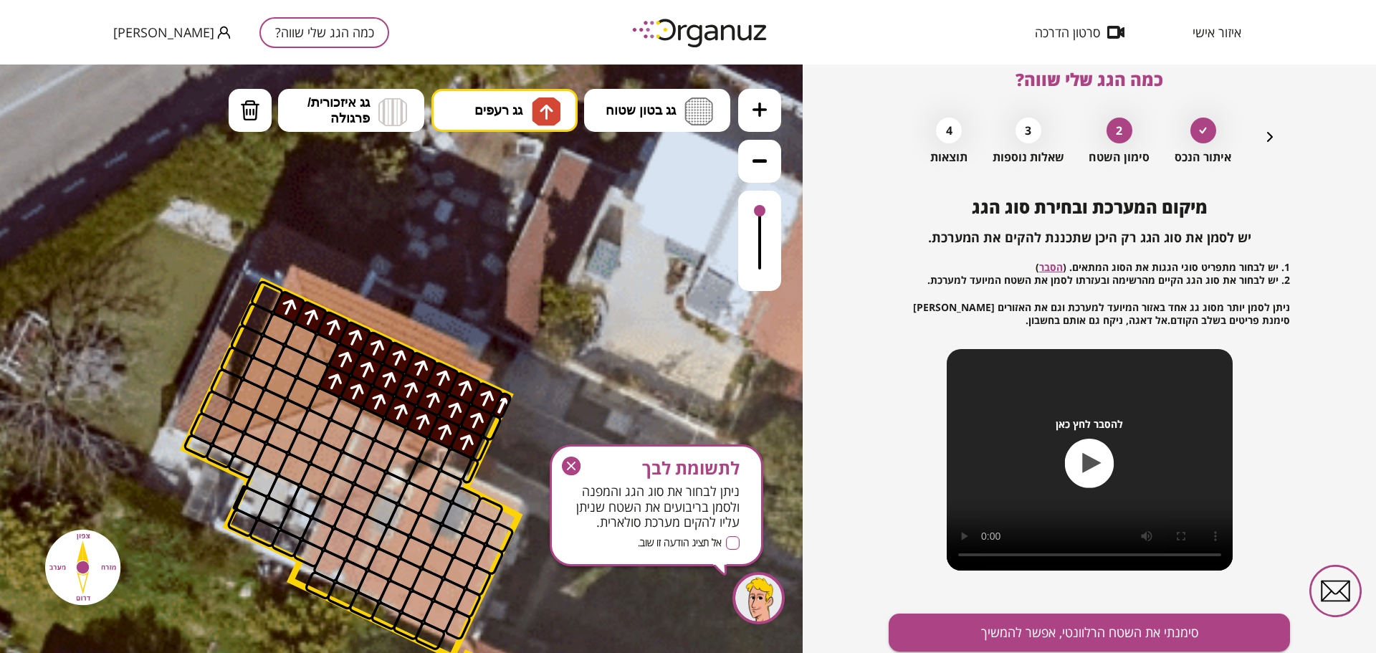
drag, startPoint x: 300, startPoint y: 299, endPoint x: 383, endPoint y: 374, distance: 111.1
click at [535, 114] on img at bounding box center [546, 111] width 29 height 29
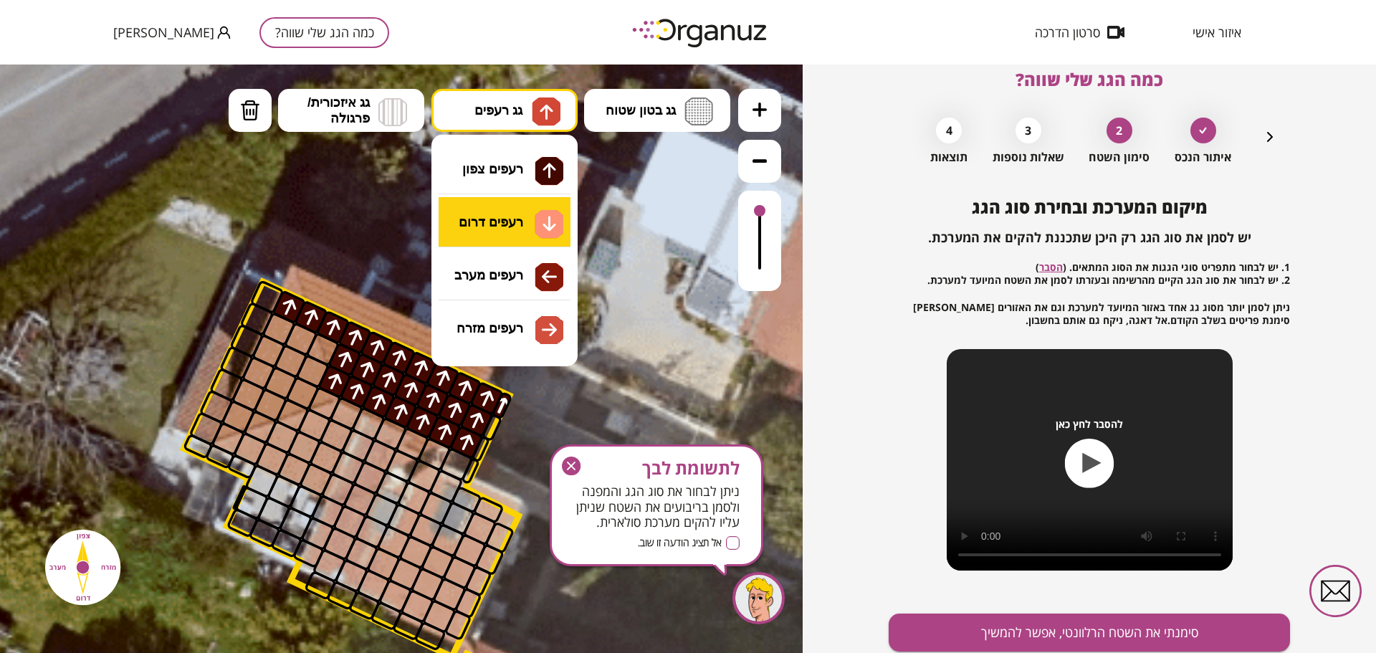
click at [522, 221] on div ".st0 { fill: #FFFFFF; } .st0 { fill: #FFFFFF; }" at bounding box center [401, 358] width 802 height 588
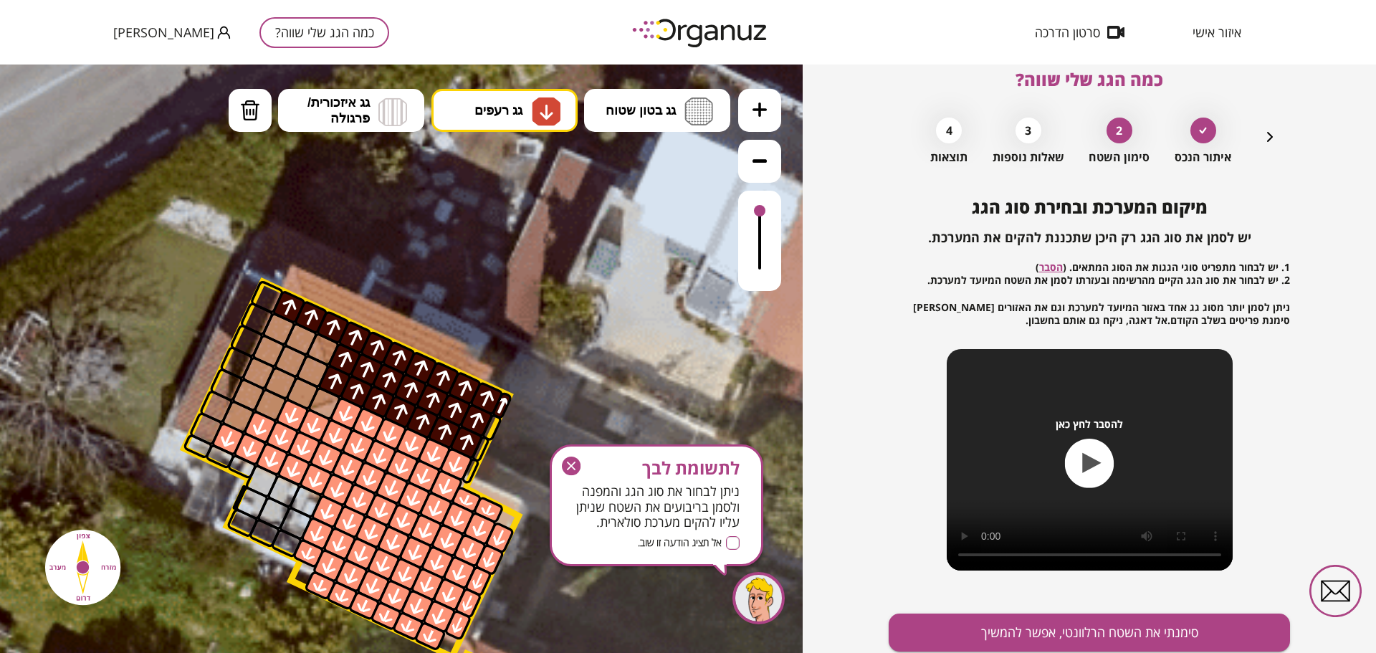
drag, startPoint x: 332, startPoint y: 411, endPoint x: 374, endPoint y: 457, distance: 62.4
click at [515, 115] on span "גג רעפים" at bounding box center [498, 110] width 48 height 16
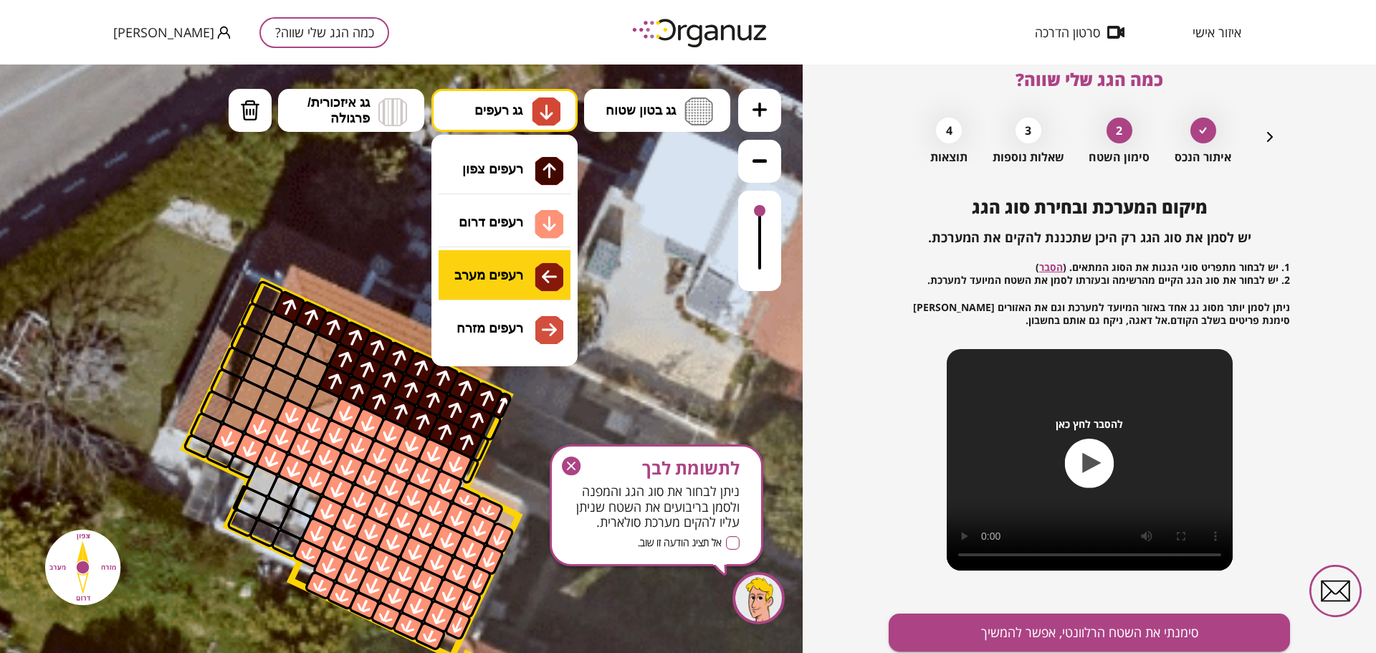
click at [487, 277] on div ".st0 { fill: #FFFFFF; } .st0 { fill: #FFFFFF; }" at bounding box center [401, 358] width 802 height 588
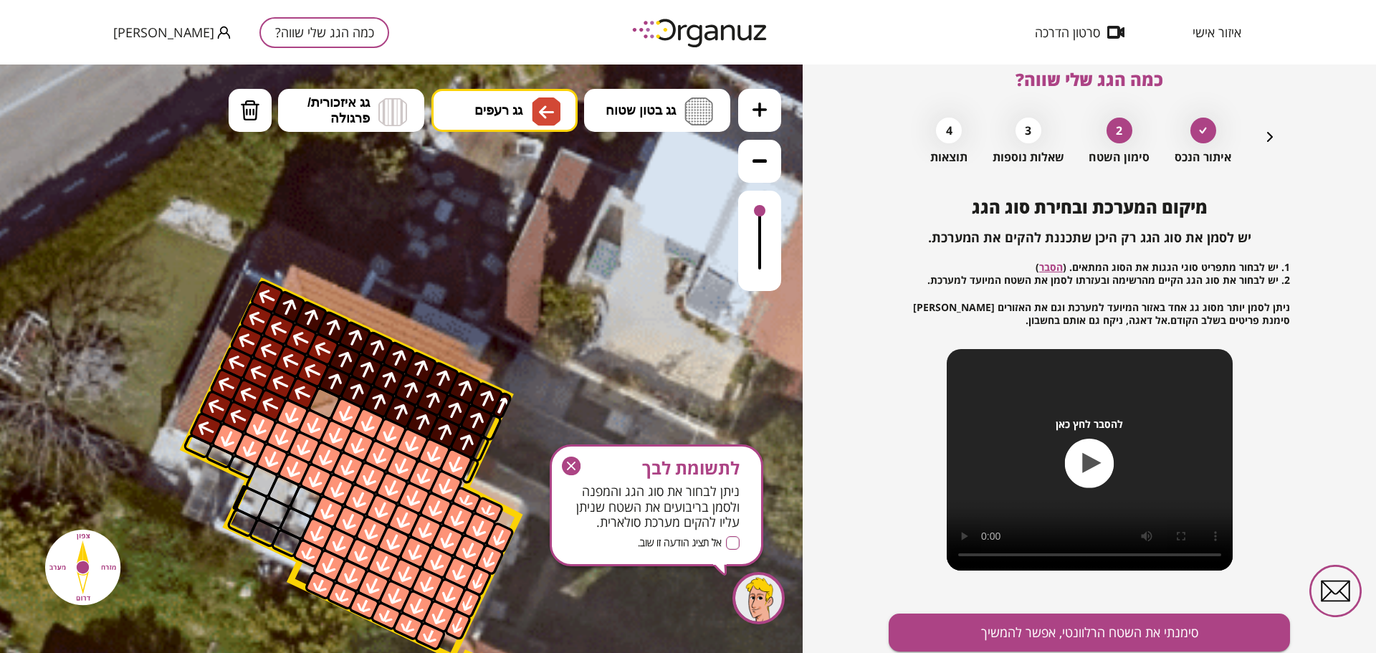
drag, startPoint x: 315, startPoint y: 344, endPoint x: 205, endPoint y: 432, distance: 141.2
click at [1015, 636] on button "סימנתי את השטח הרלוונטי, אפשר להמשיך" at bounding box center [1088, 632] width 401 height 38
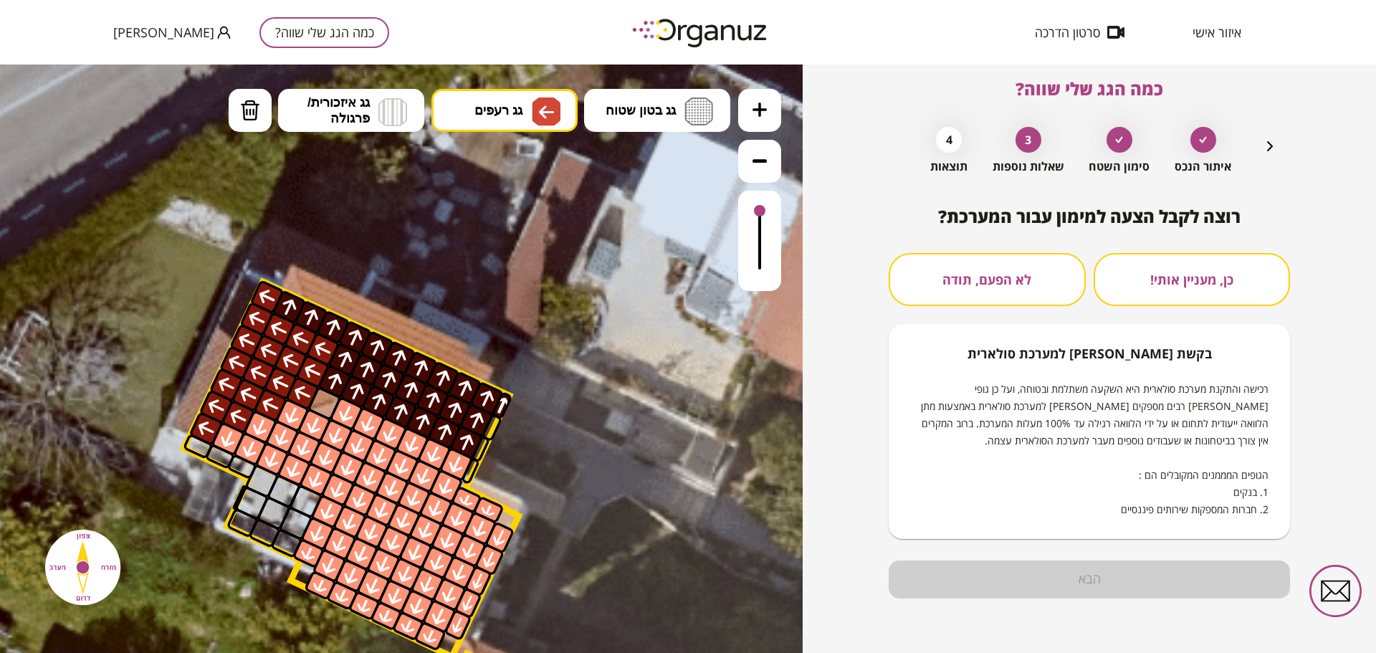
click at [989, 290] on button "לא הפעם, תודה" at bounding box center [986, 279] width 197 height 53
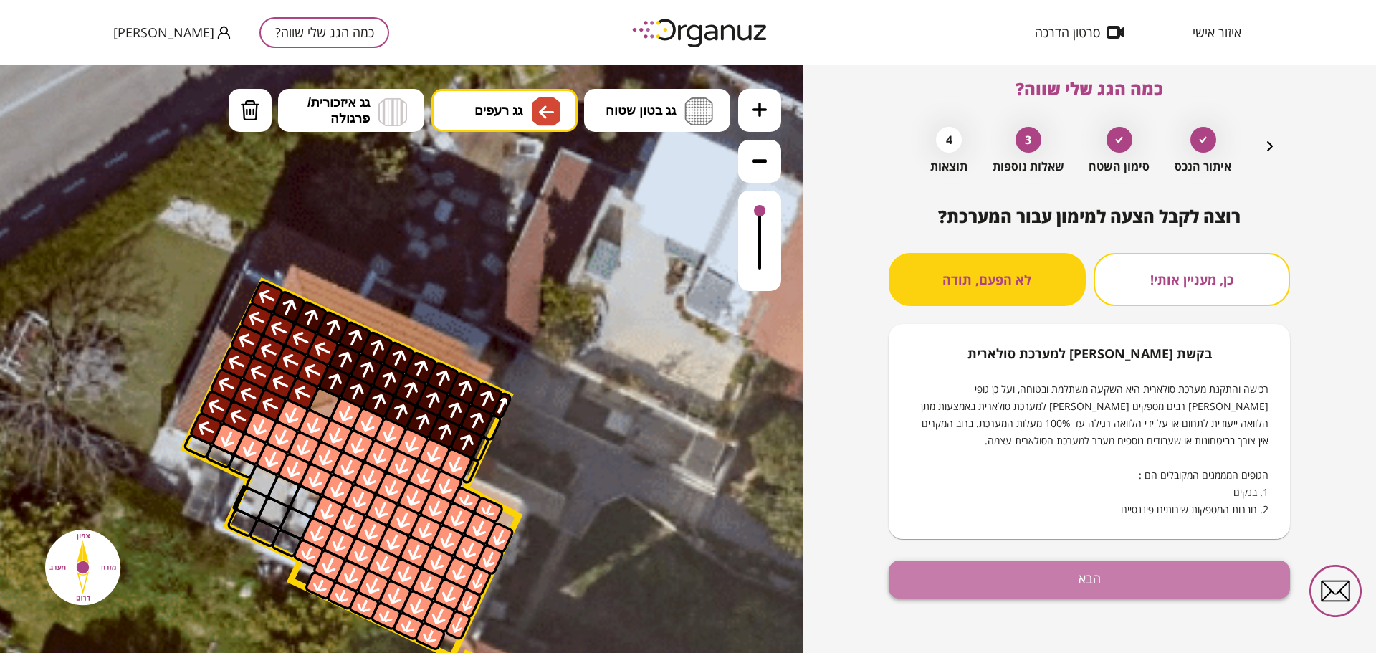
click at [1153, 578] on button "הבא" at bounding box center [1088, 579] width 401 height 38
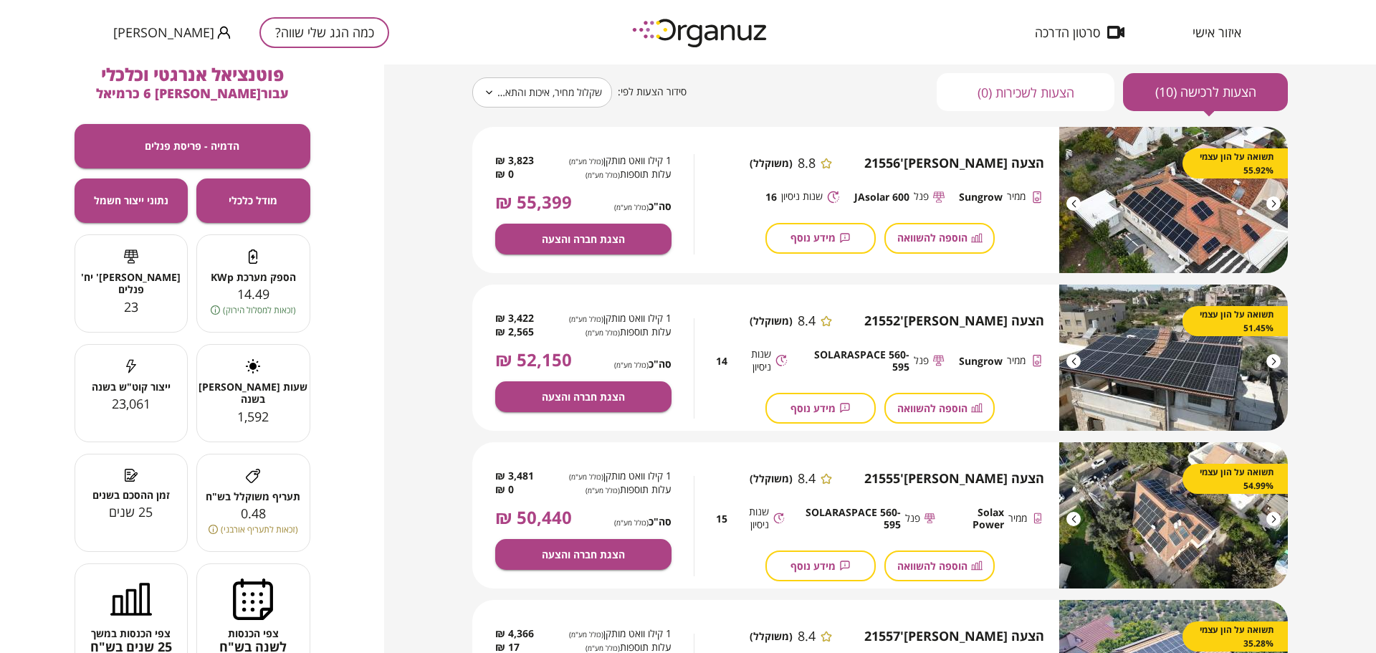
scroll to position [86, 0]
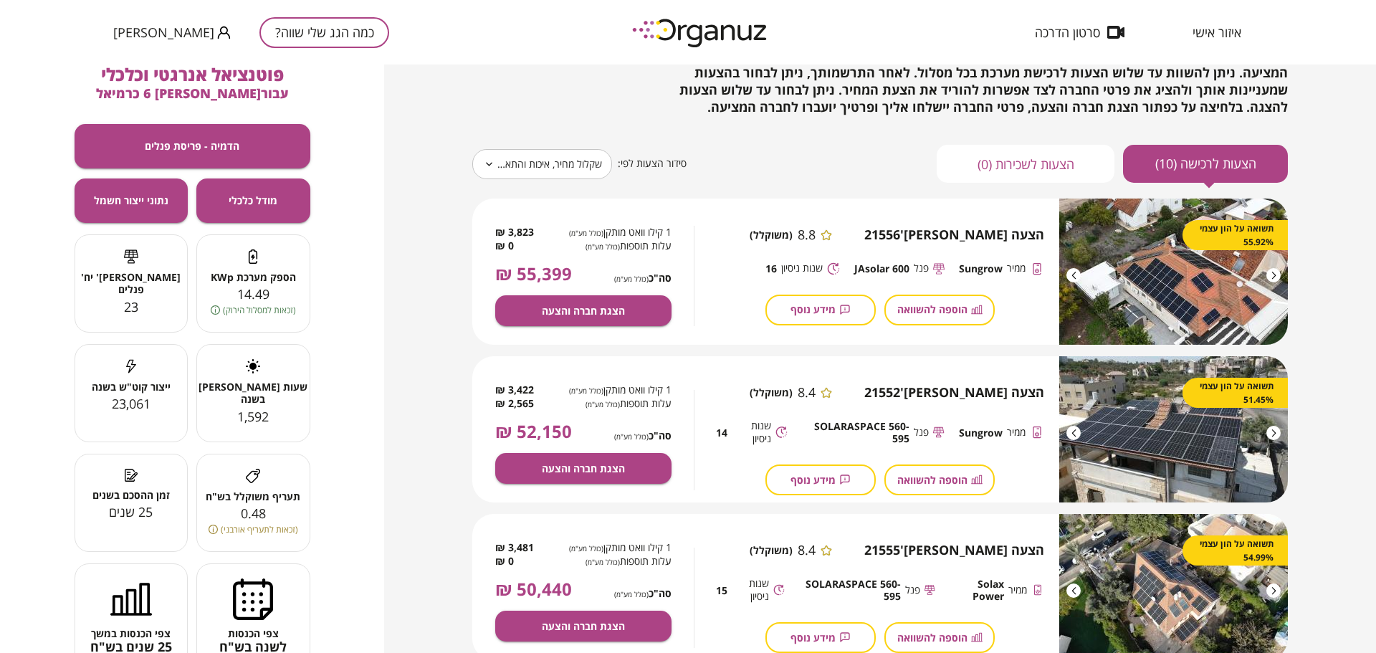
click at [1158, 408] on img at bounding box center [1173, 429] width 229 height 146
click at [1278, 438] on img at bounding box center [1173, 429] width 229 height 146
click at [1272, 433] on div at bounding box center [1273, 433] width 14 height 14
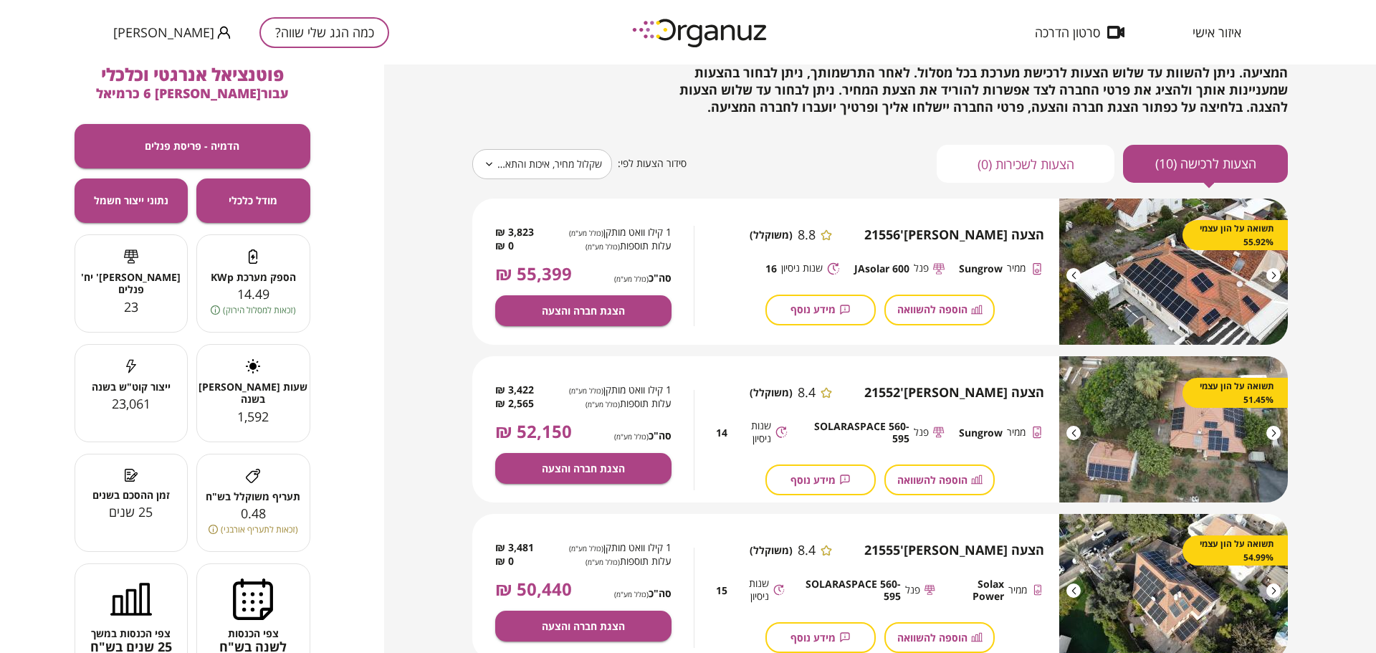
click at [1272, 433] on div at bounding box center [1273, 433] width 14 height 14
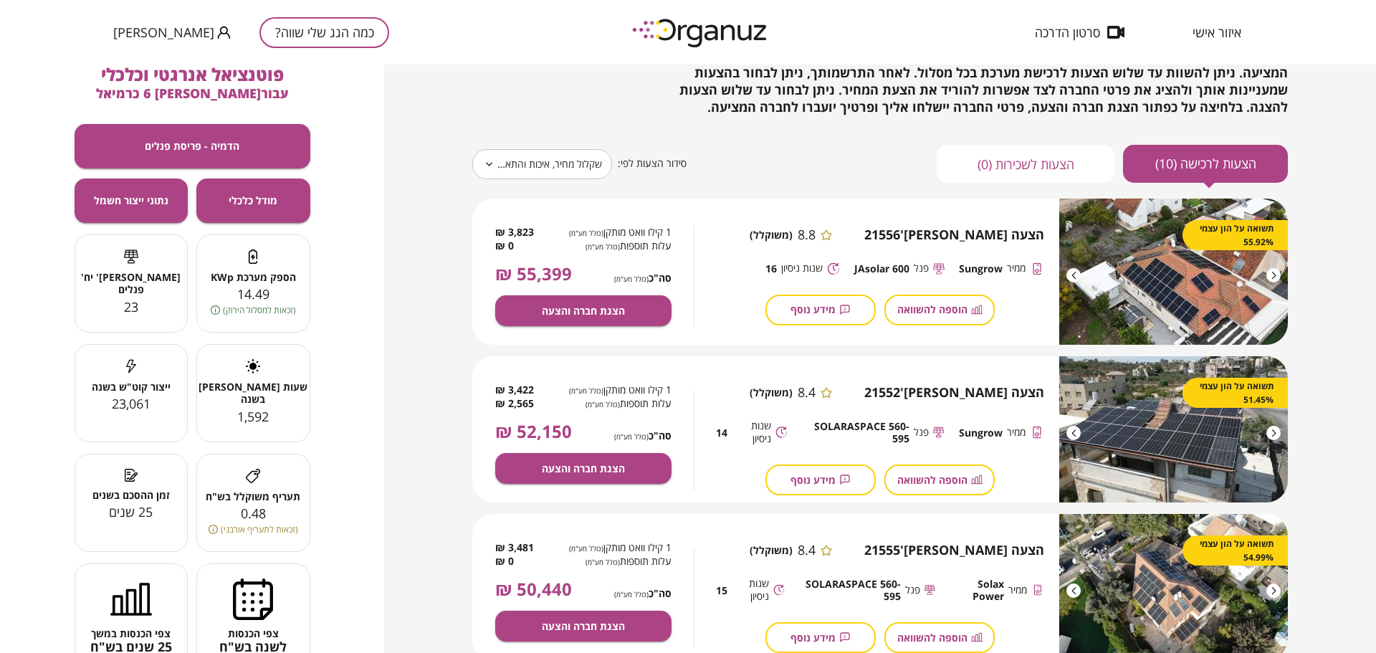
click at [1073, 269] on div at bounding box center [1073, 275] width 14 height 14
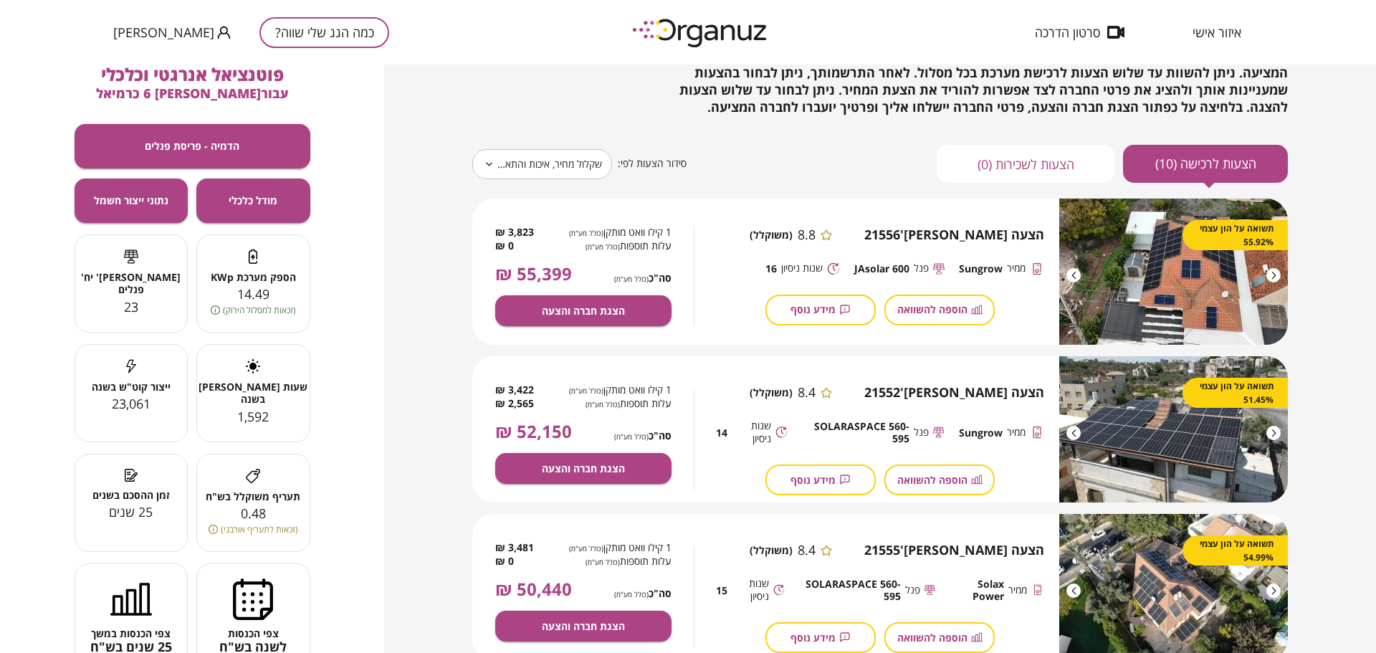
click at [1073, 269] on div at bounding box center [1073, 275] width 14 height 14
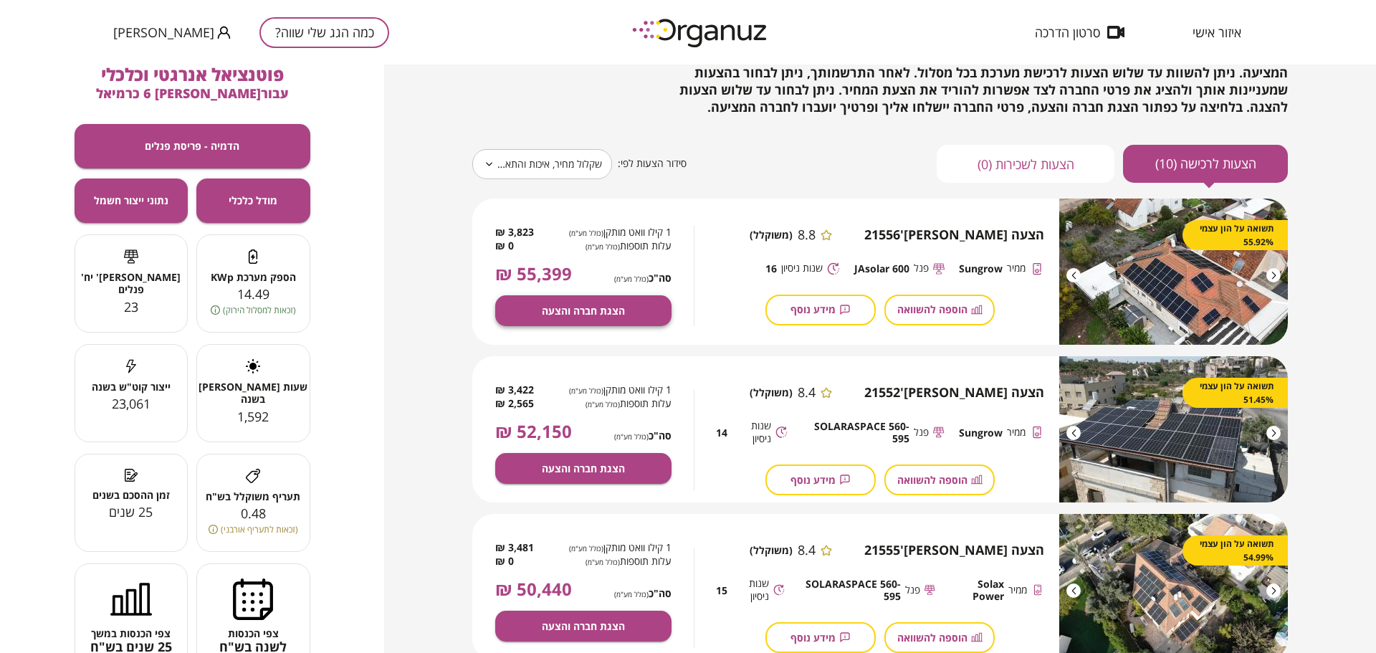
click at [633, 305] on button "הצגת חברה והצעה" at bounding box center [583, 310] width 176 height 31
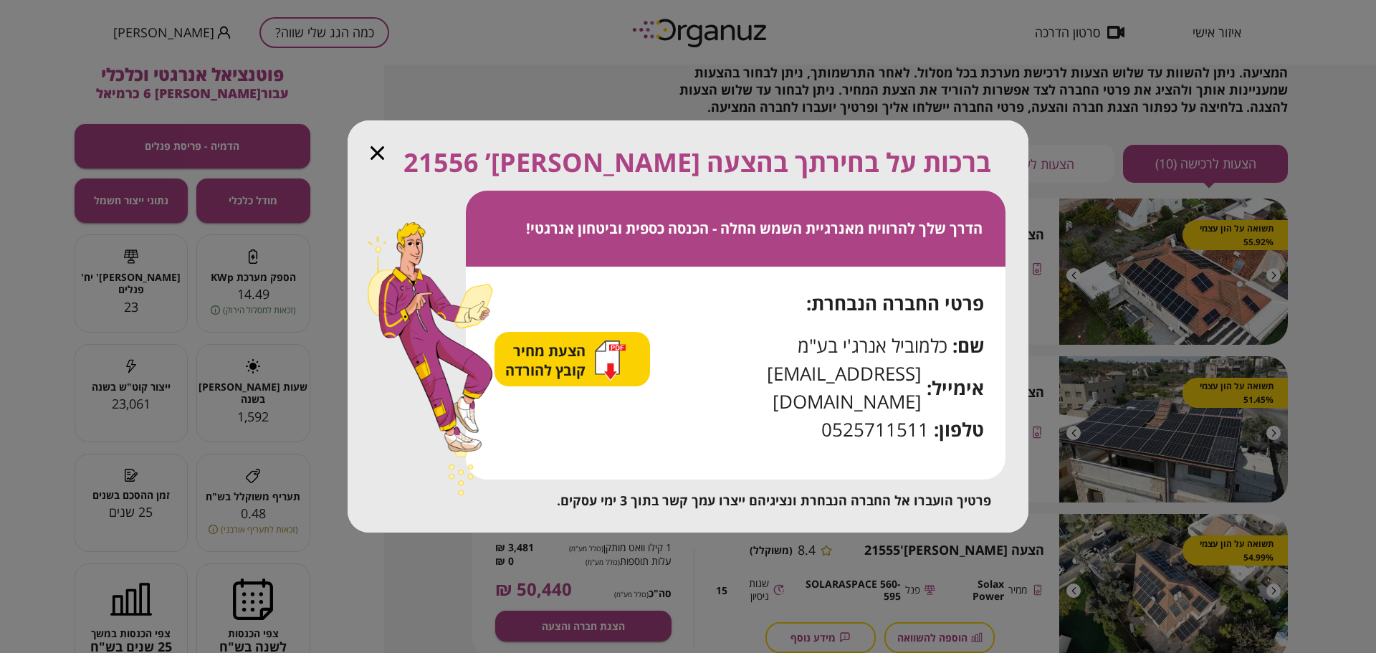
click at [569, 366] on span "הצעת מחיר קובץ להורדה" at bounding box center [547, 360] width 84 height 39
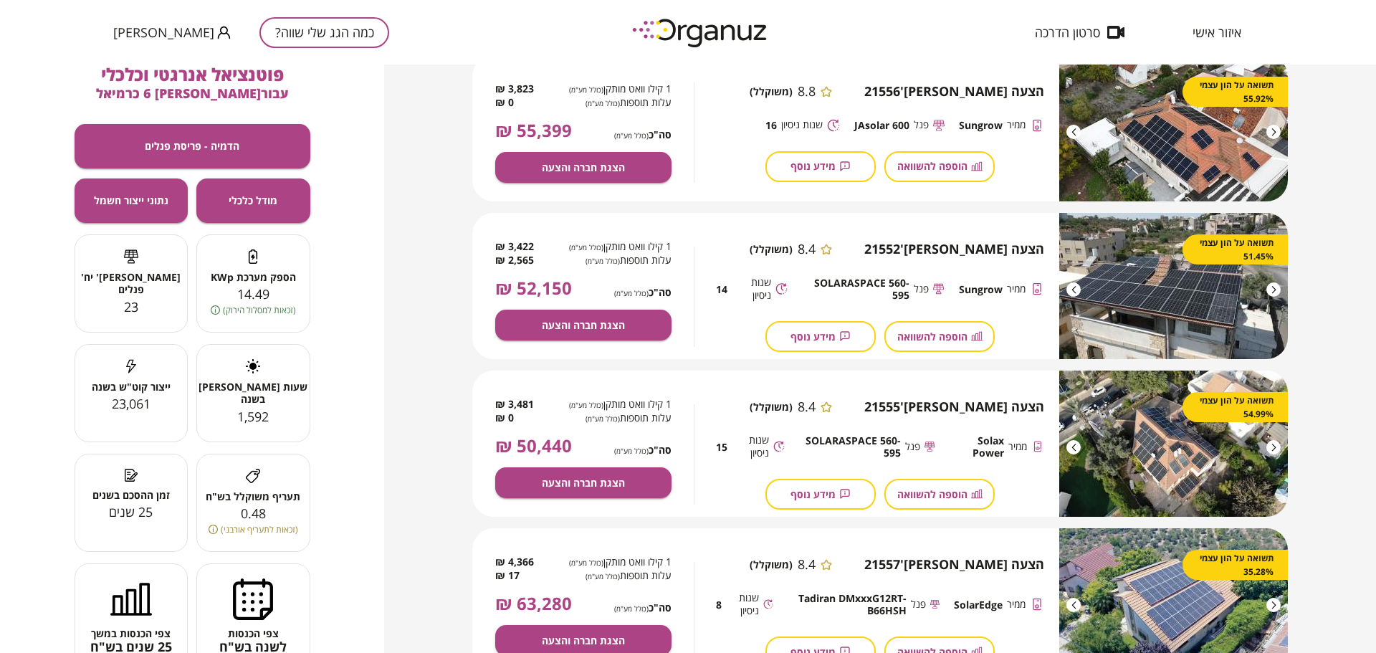
scroll to position [66, 0]
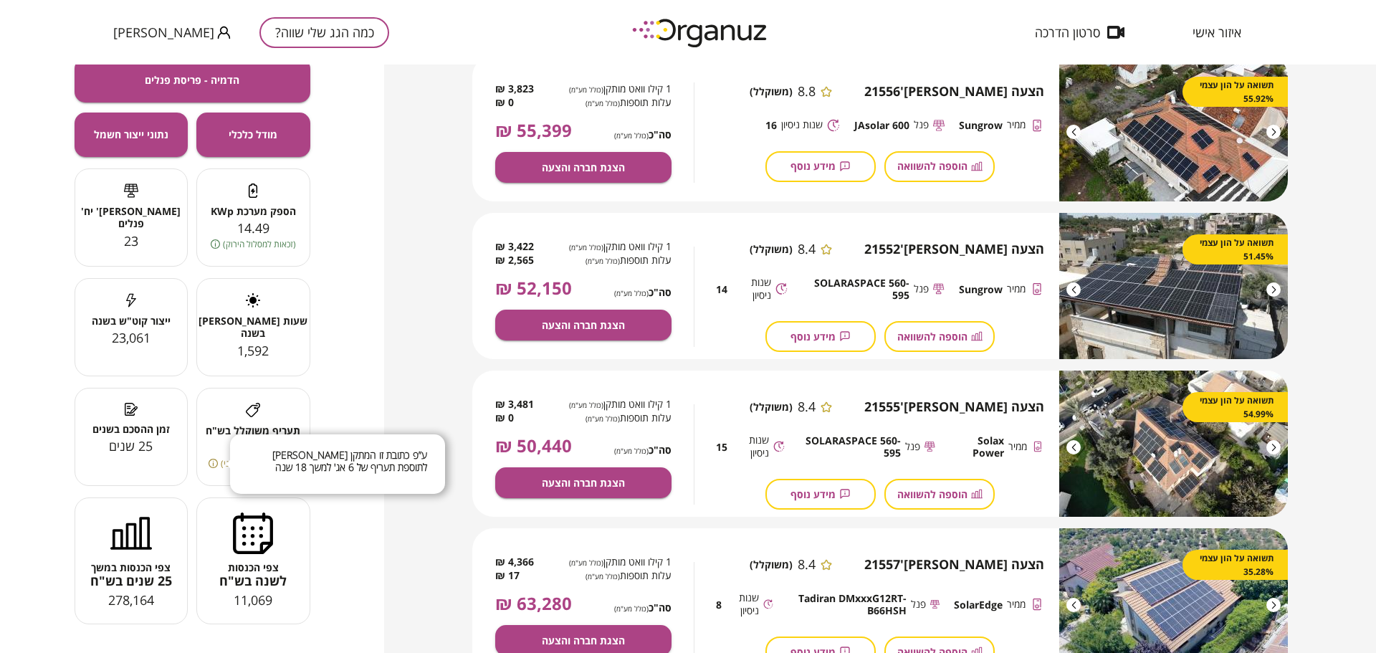
click at [214, 463] on icon at bounding box center [213, 463] width 9 height 9
